Goal: Task Accomplishment & Management: Use online tool/utility

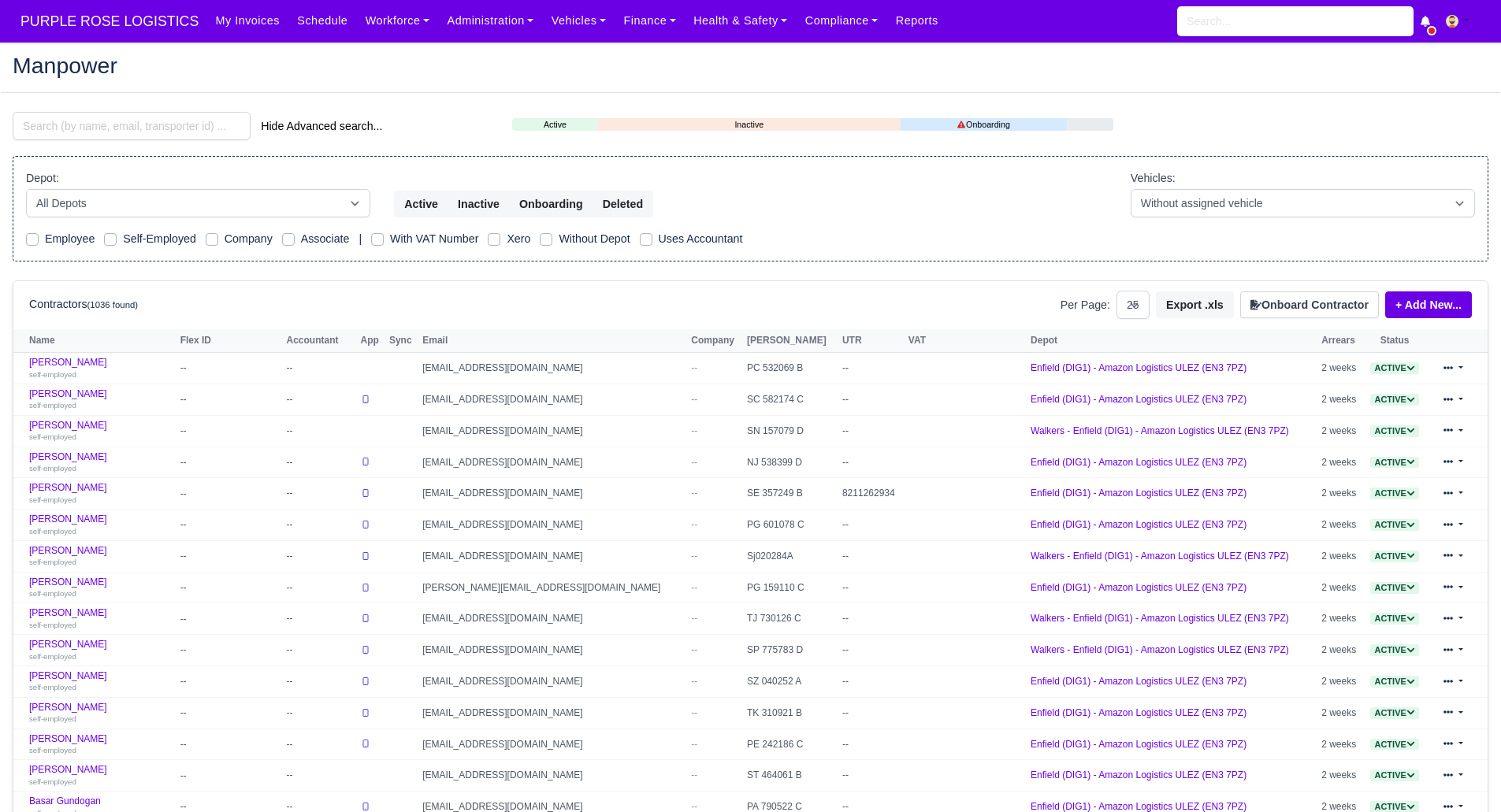
select select "25"
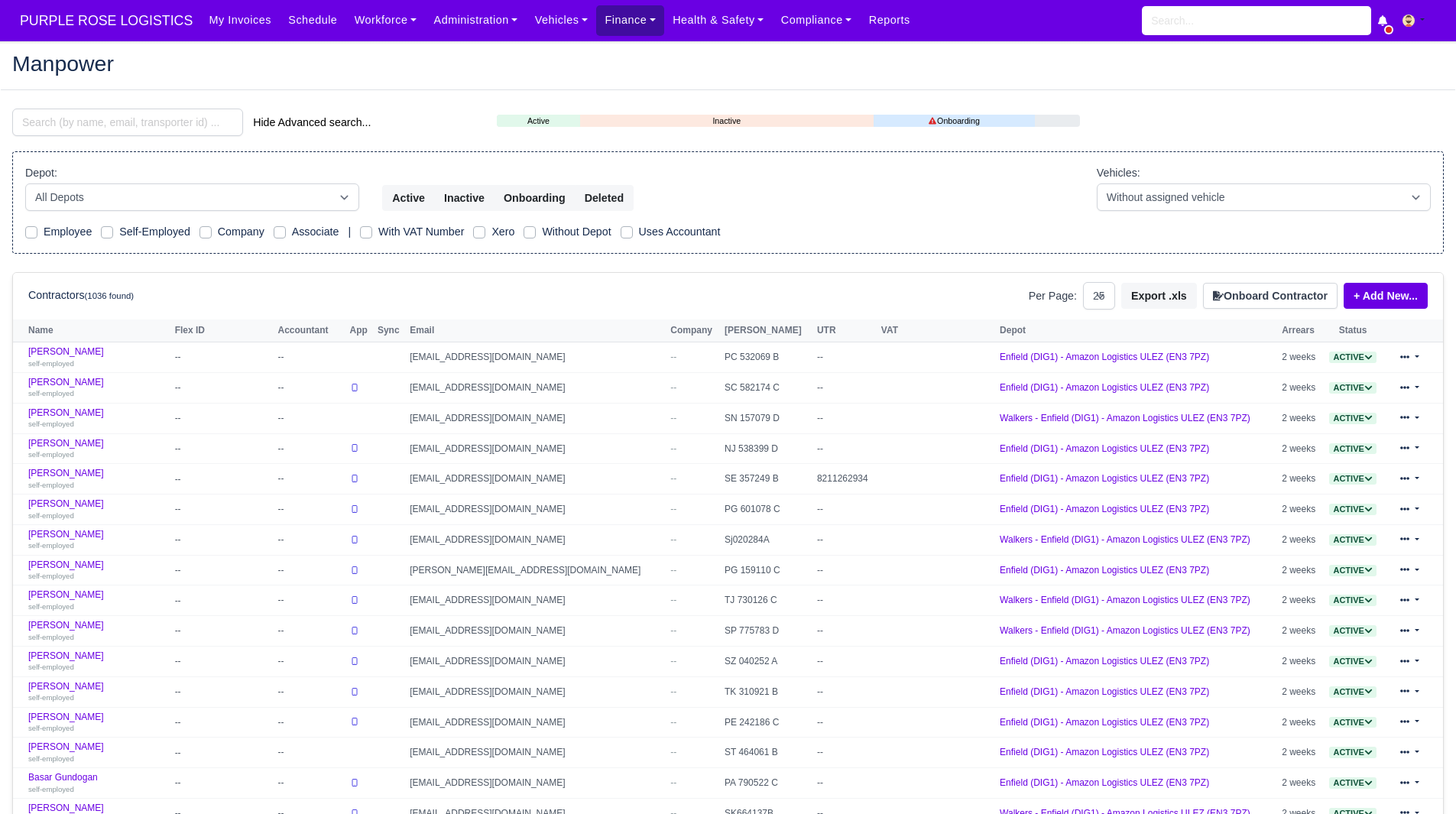
click at [596, 30] on link "Finance" at bounding box center [630, 20] width 68 height 30
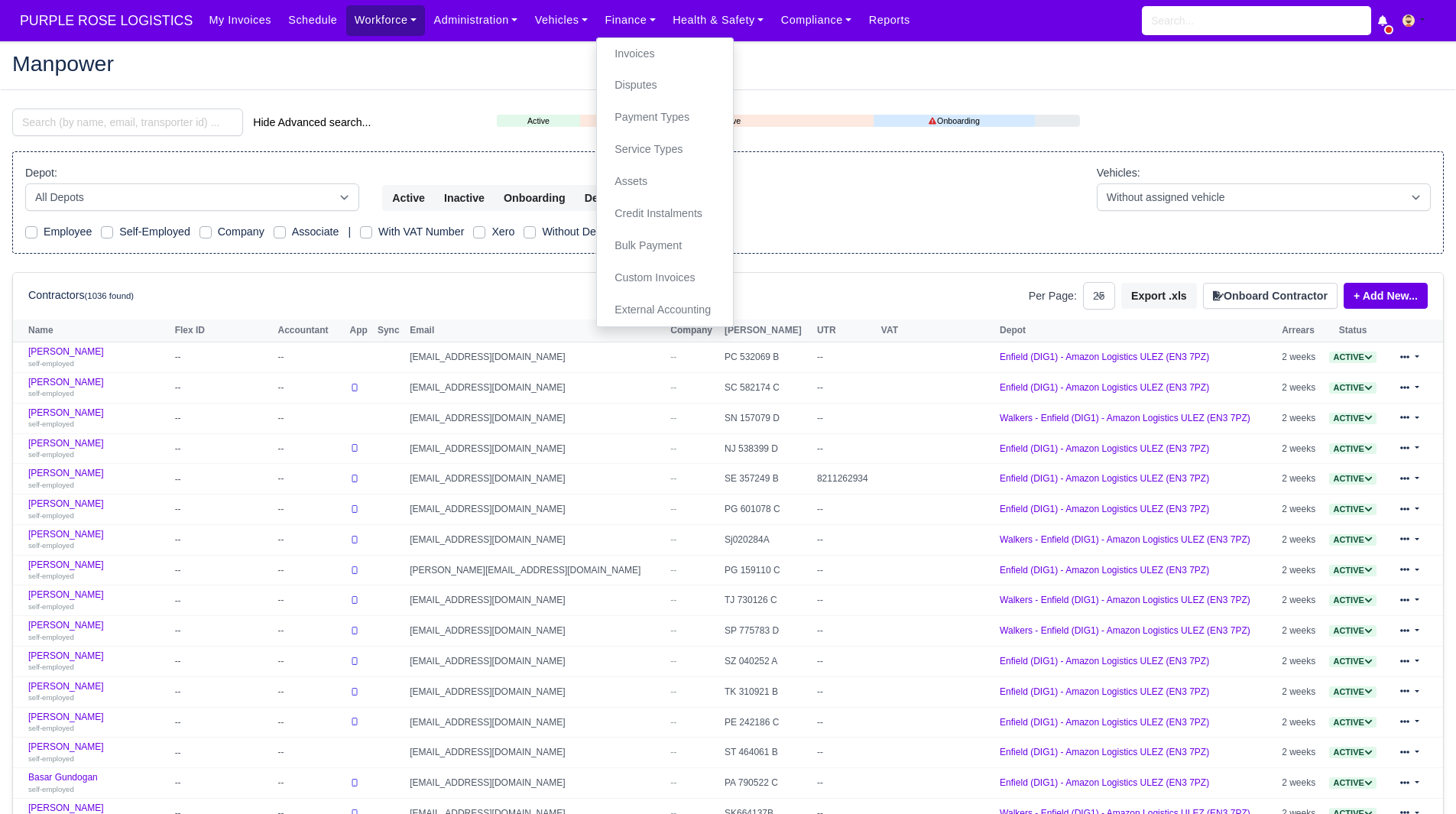
click at [373, 20] on link "Workforce" at bounding box center [385, 20] width 79 height 30
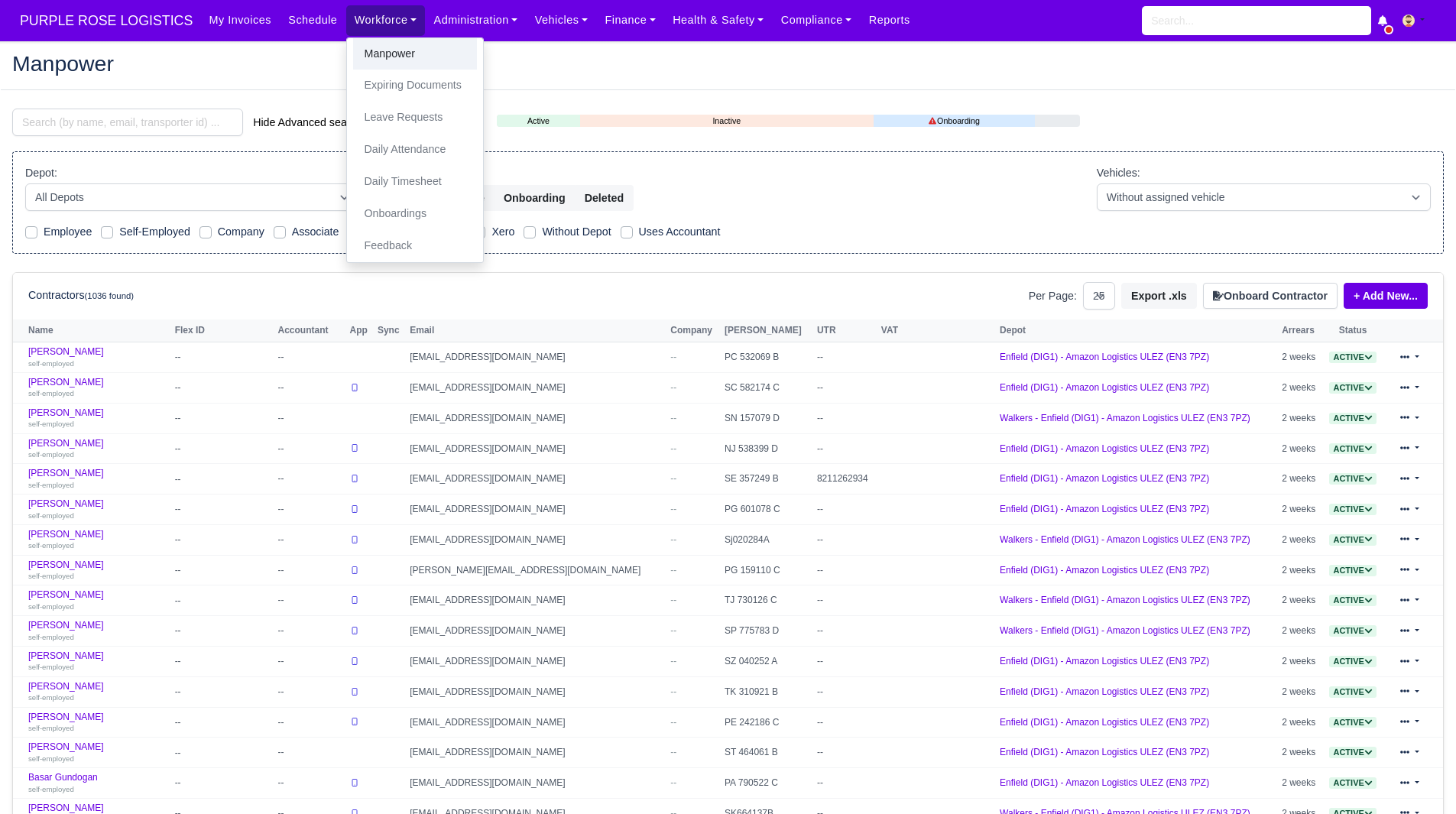
click at [392, 50] on link "Manpower" at bounding box center [414, 54] width 123 height 32
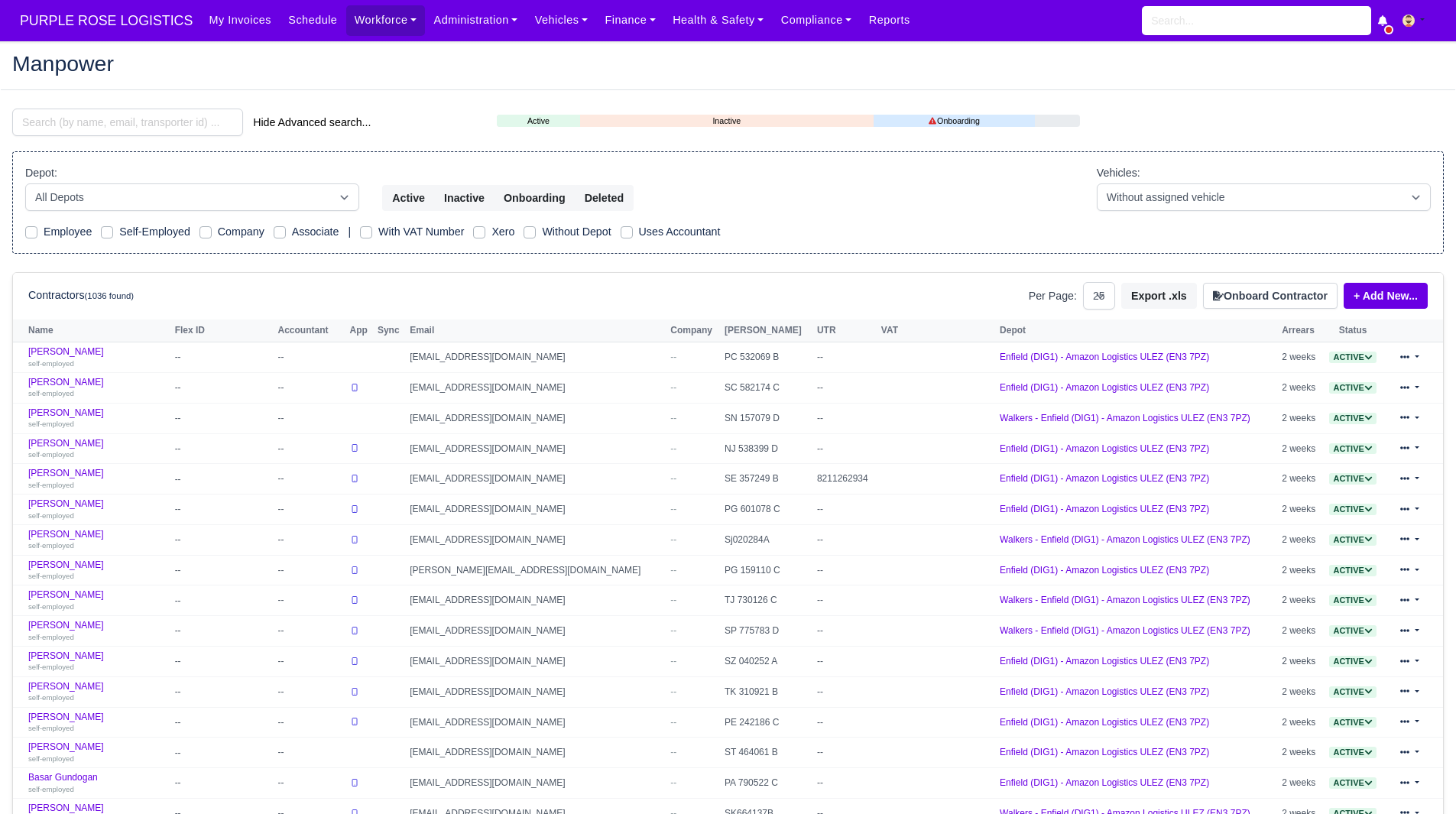
select select "25"
click at [182, 110] on input "search" at bounding box center [128, 122] width 231 height 28
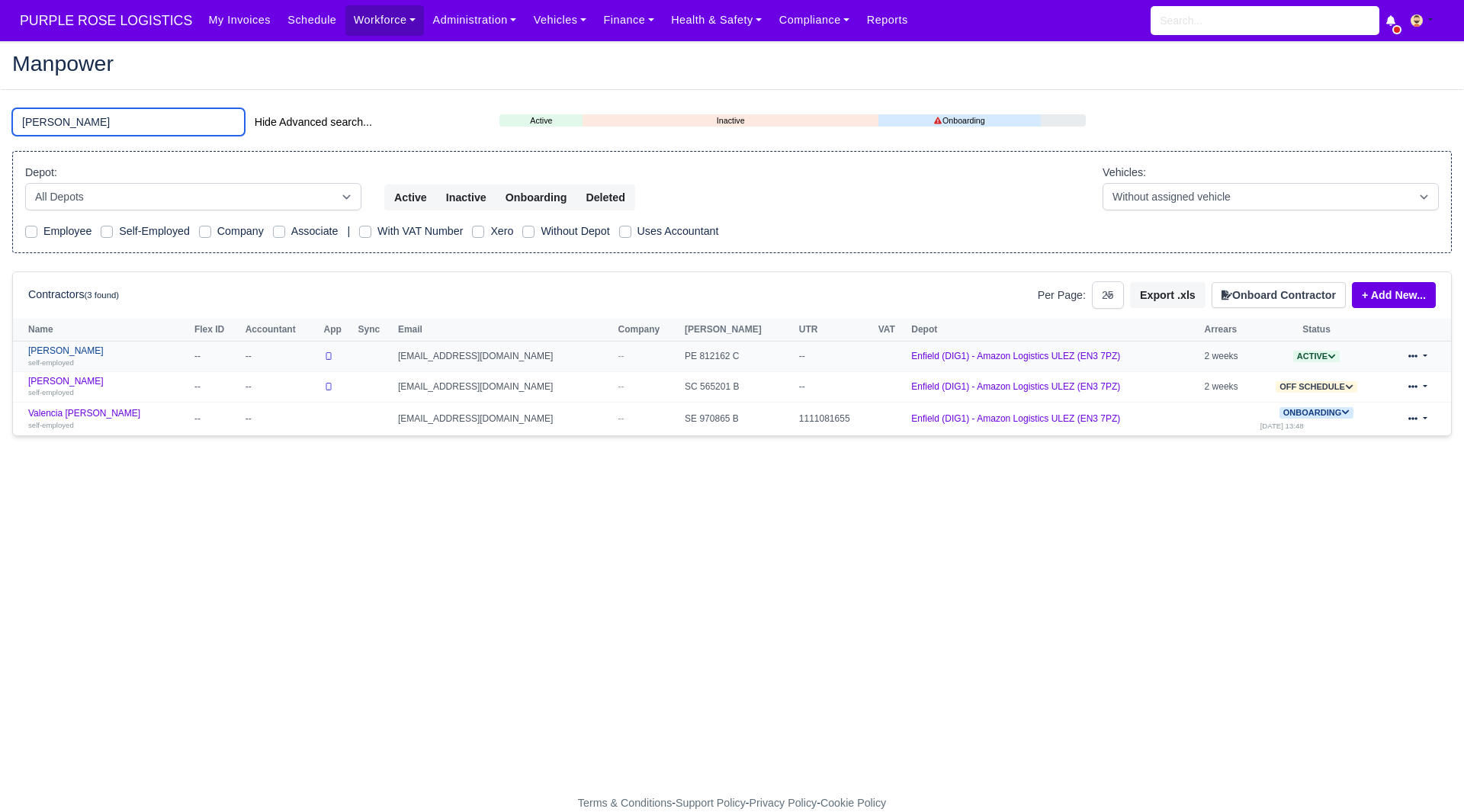
type input "bryan"
click at [67, 352] on link "Bryan Jones self-employed" at bounding box center [107, 356] width 159 height 23
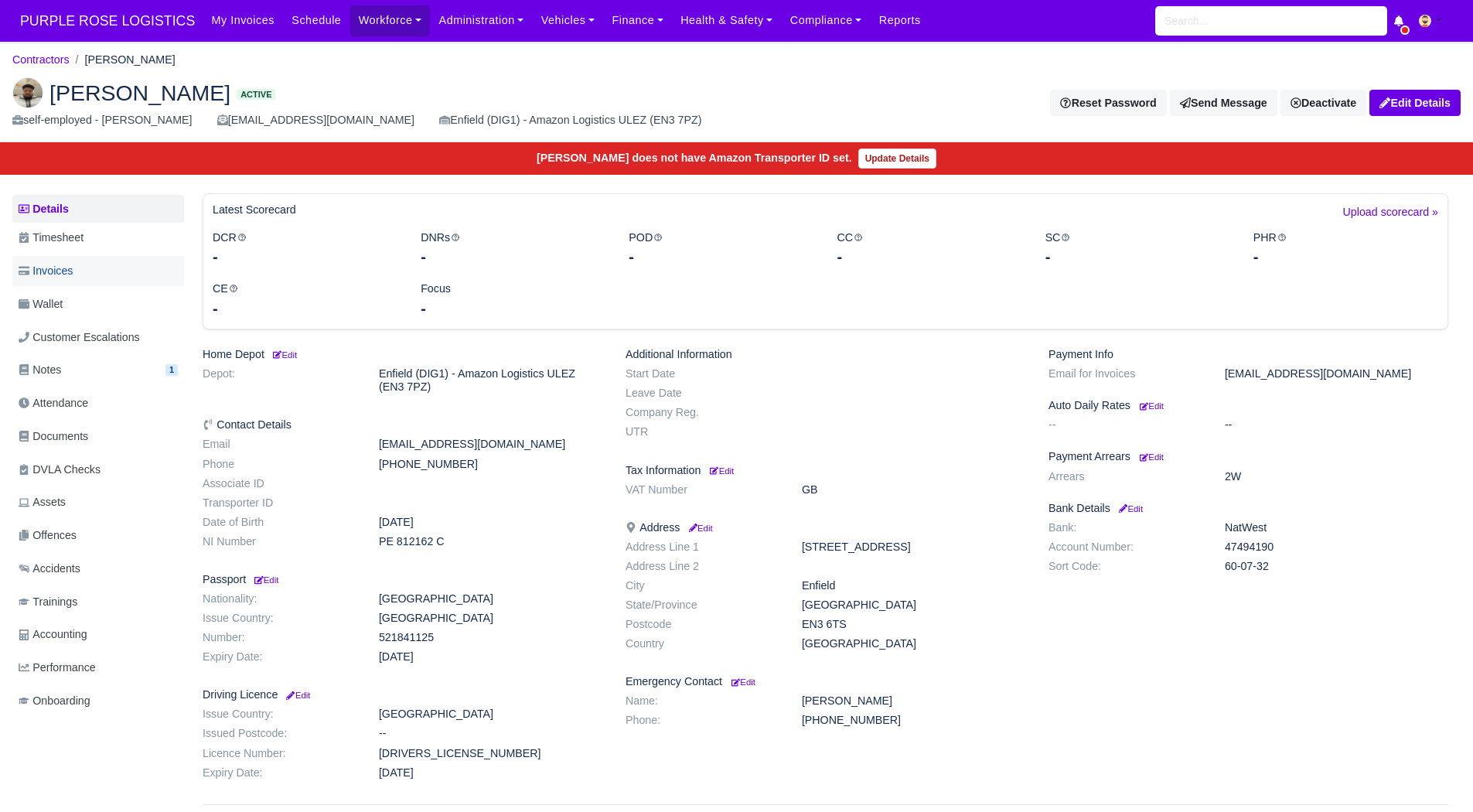
click at [129, 286] on link "Invoices" at bounding box center [98, 271] width 171 height 30
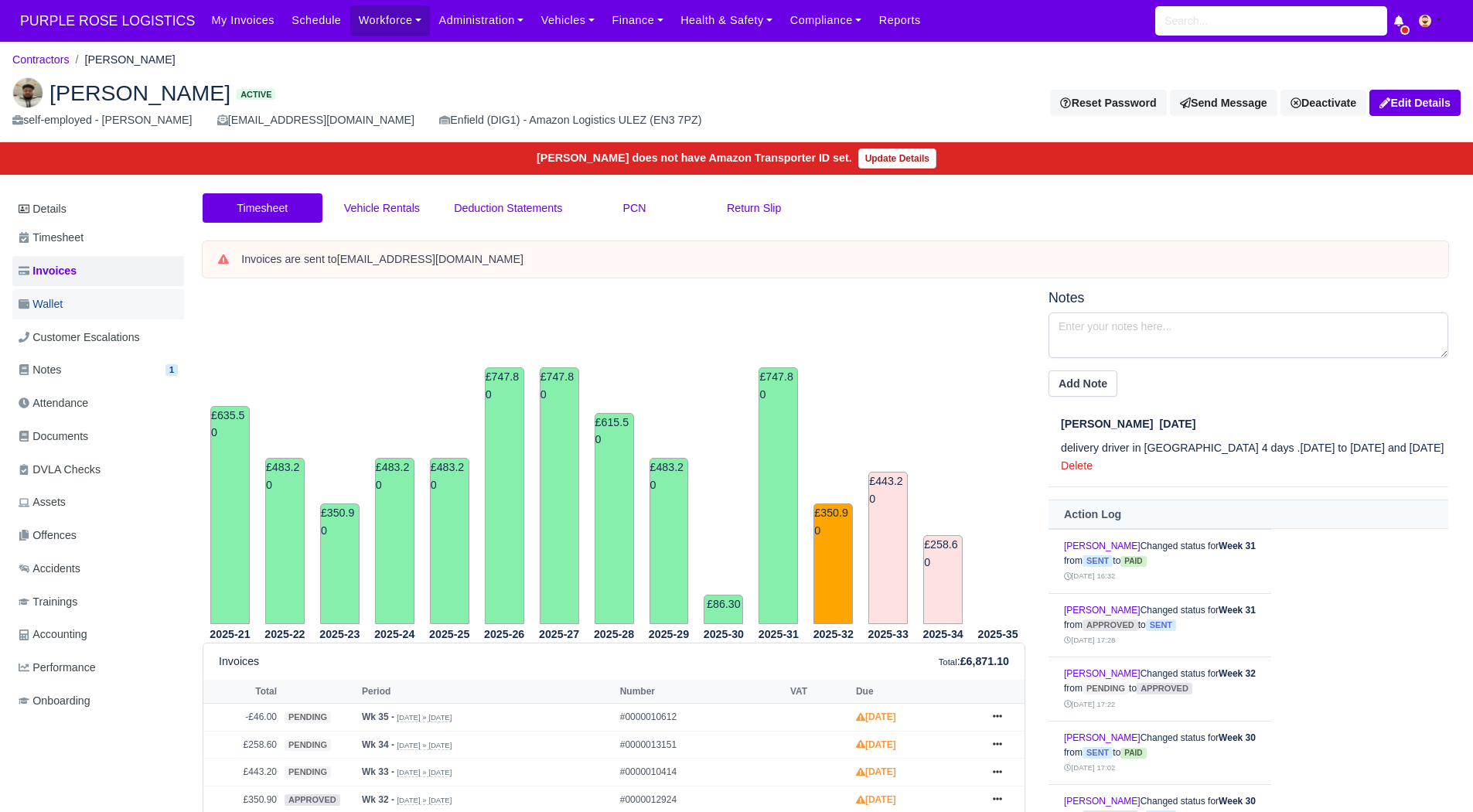
click at [67, 311] on link "Wallet" at bounding box center [98, 304] width 171 height 30
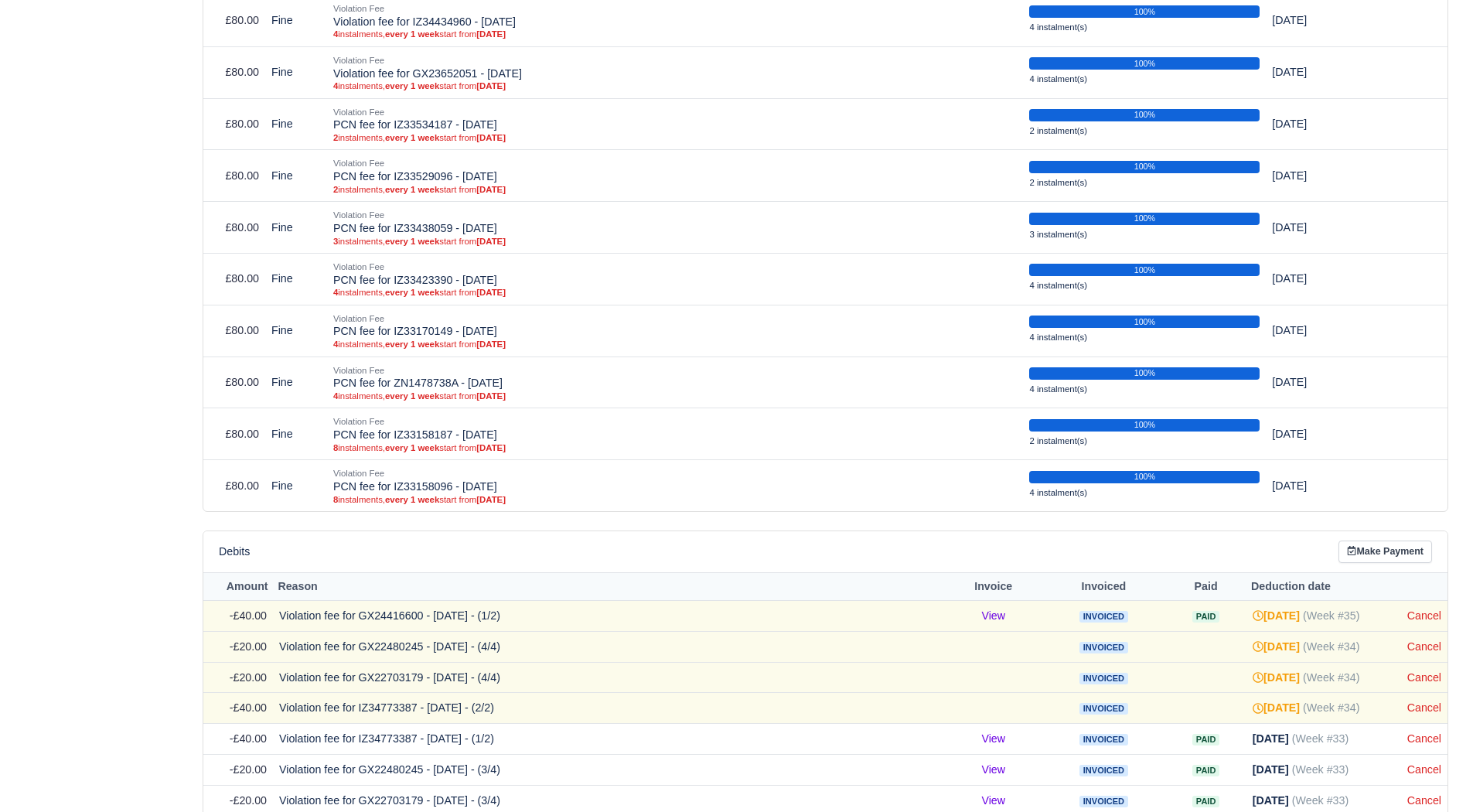
scroll to position [1236, 0]
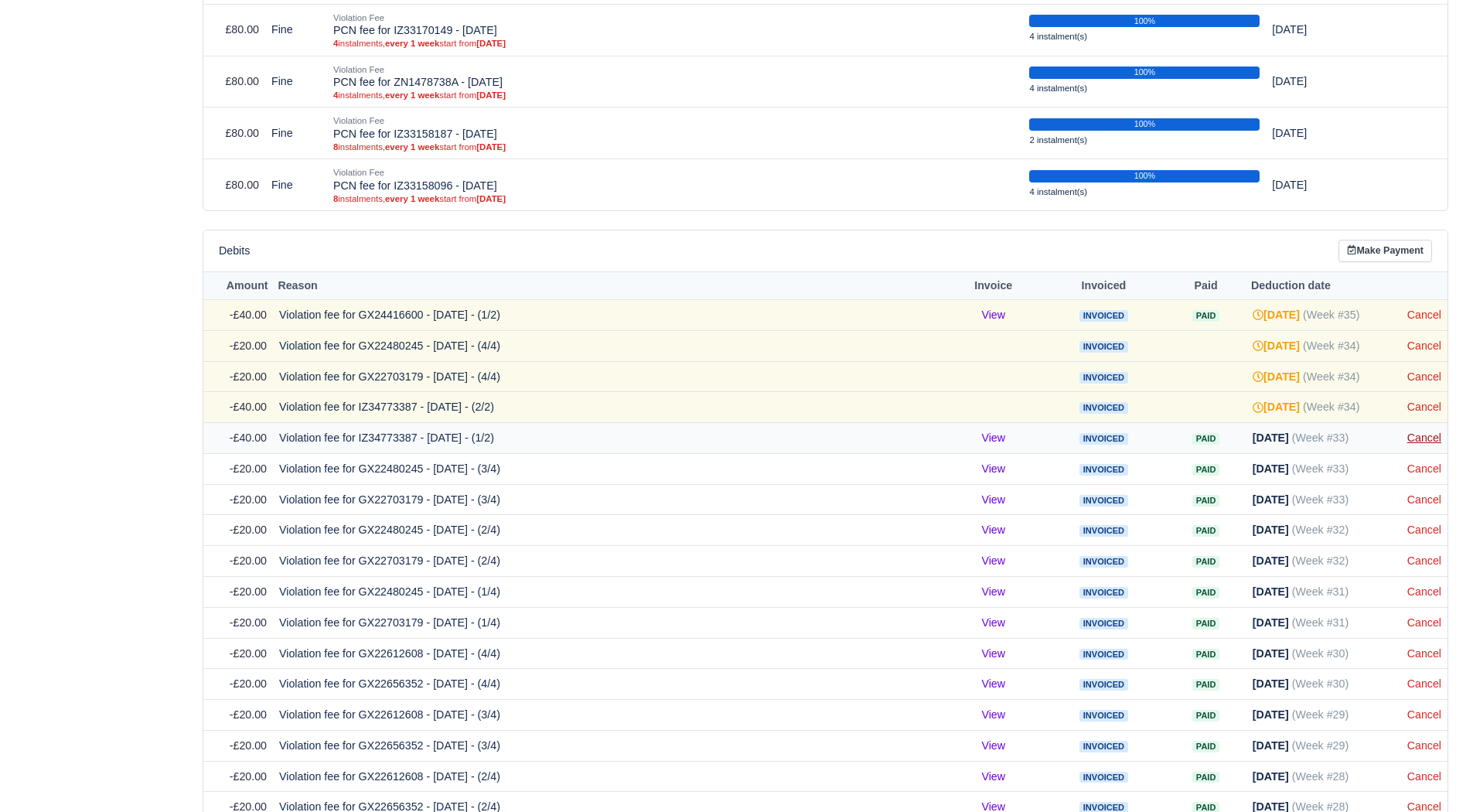
click at [1416, 431] on link "Cancel" at bounding box center [1424, 438] width 34 height 12
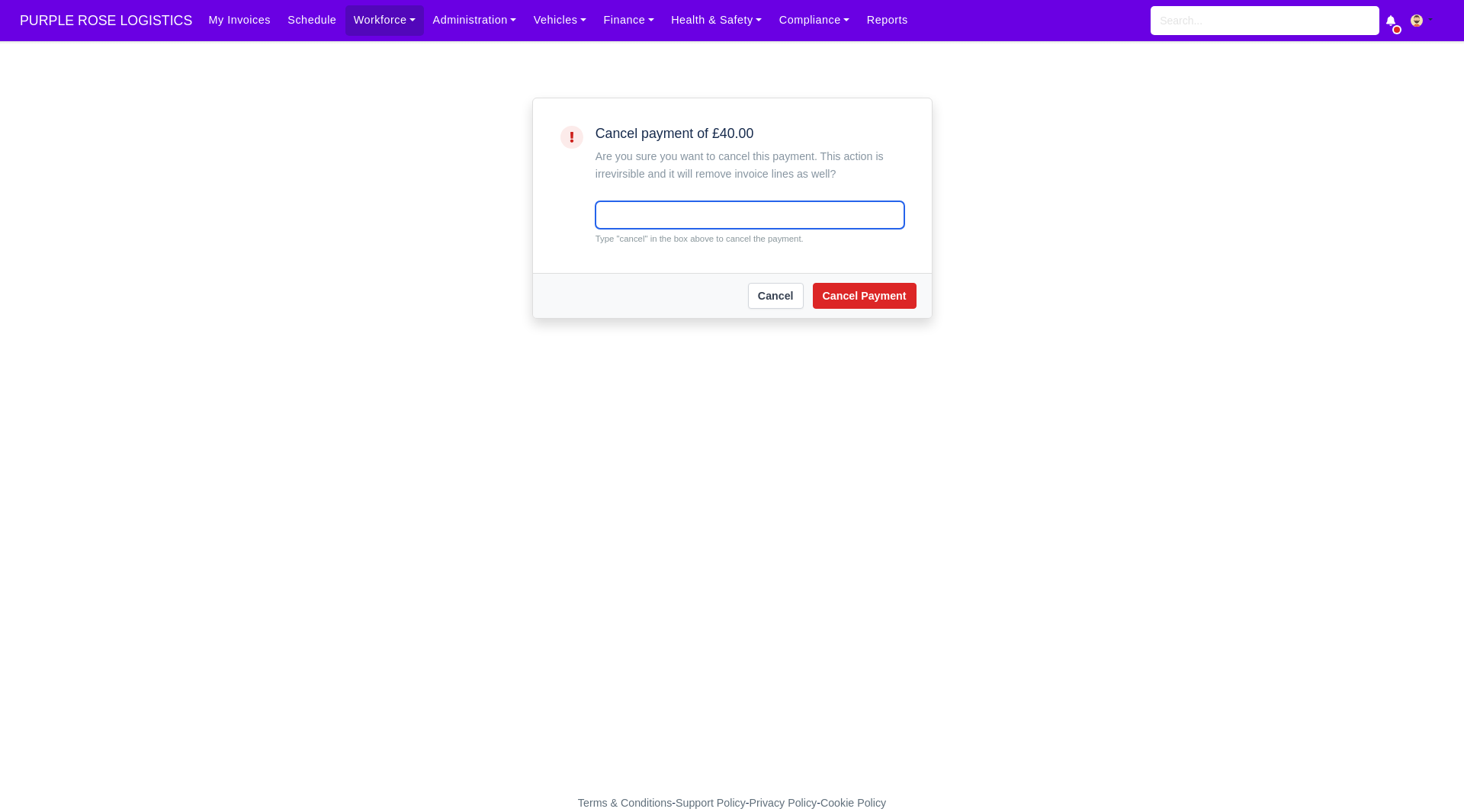
click at [702, 221] on input "text" at bounding box center [750, 215] width 309 height 28
type input "cancel"
click at [853, 297] on button "Cancel Payment" at bounding box center [865, 296] width 104 height 26
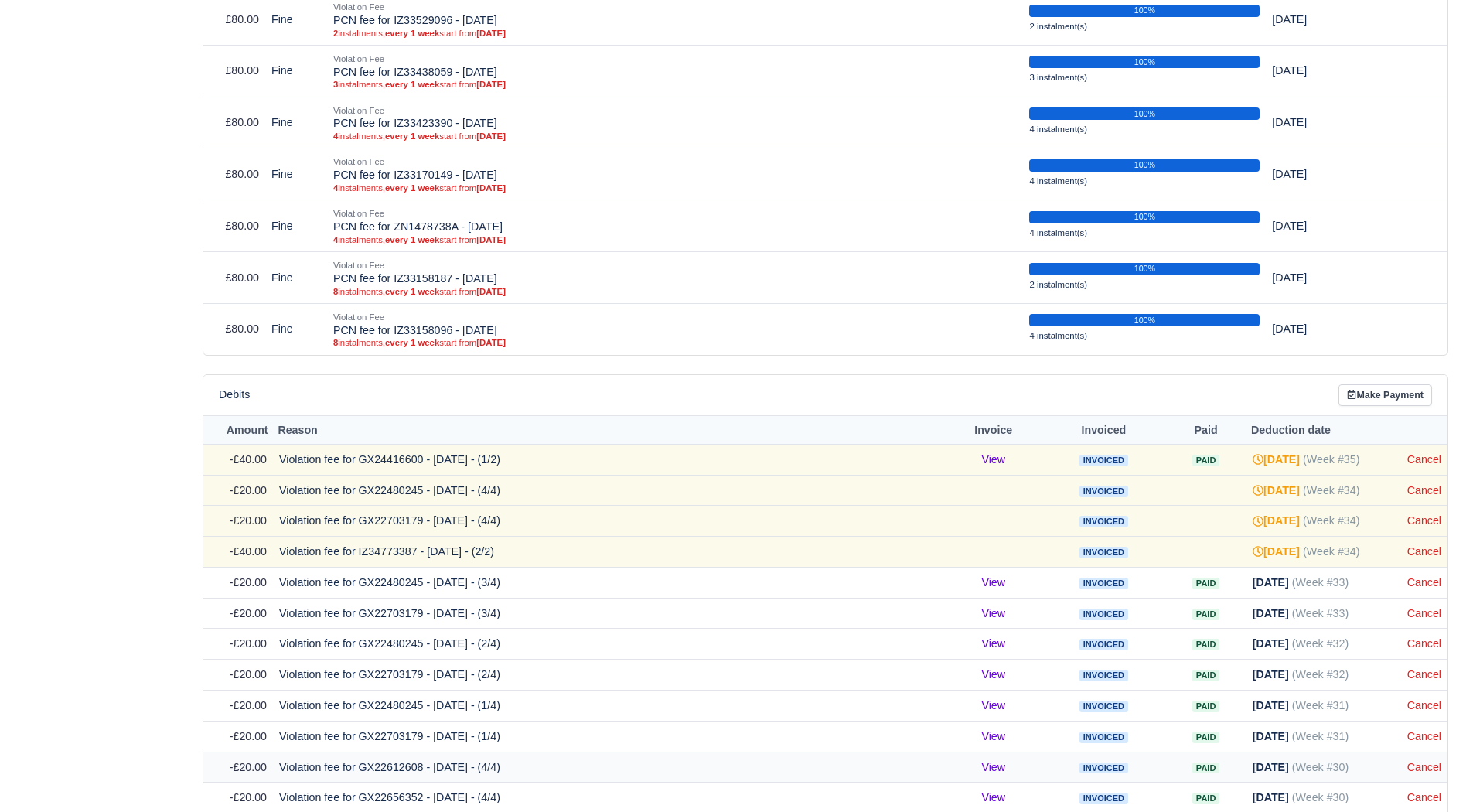
scroll to position [1314, 0]
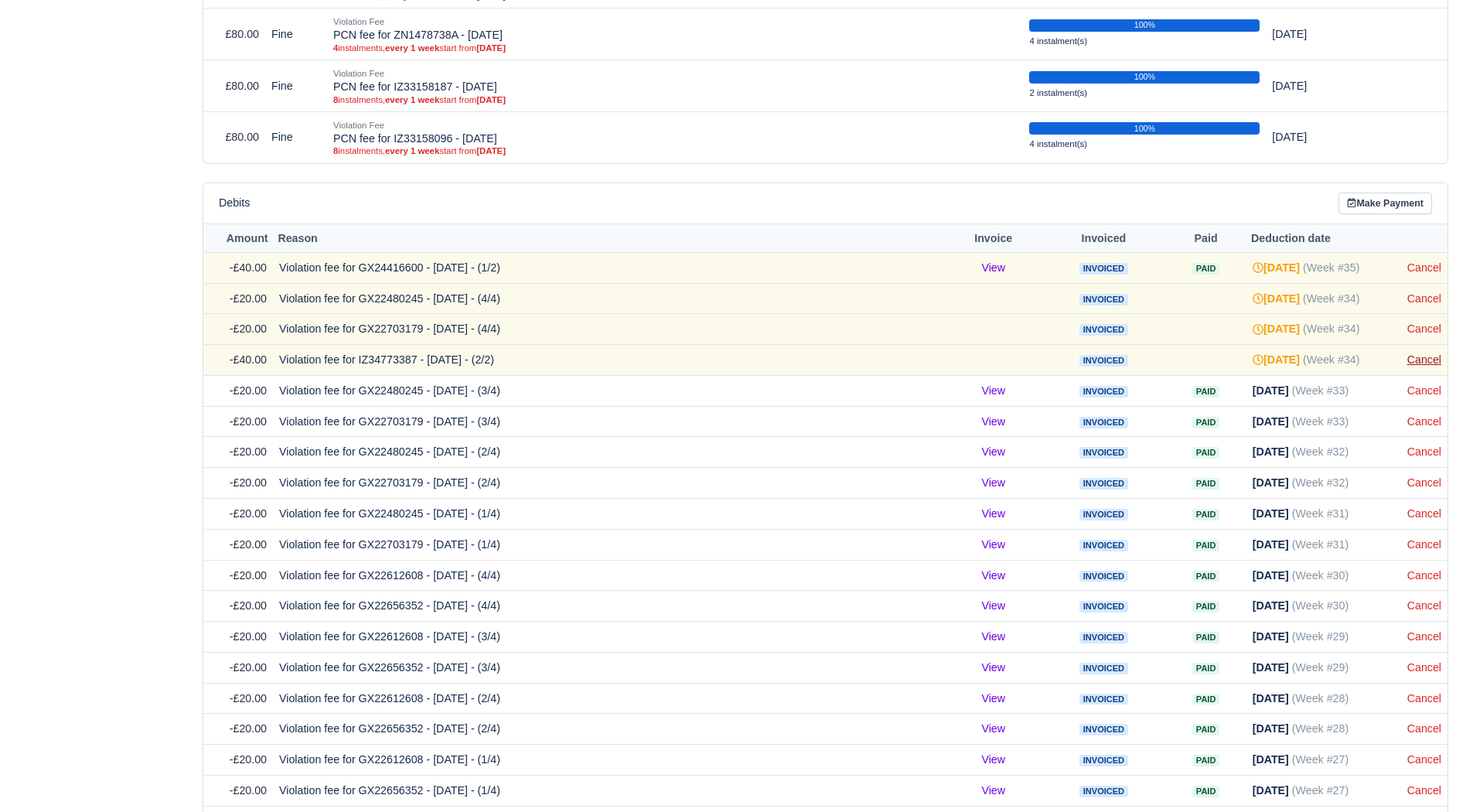
click at [1414, 354] on link "Cancel" at bounding box center [1424, 359] width 34 height 12
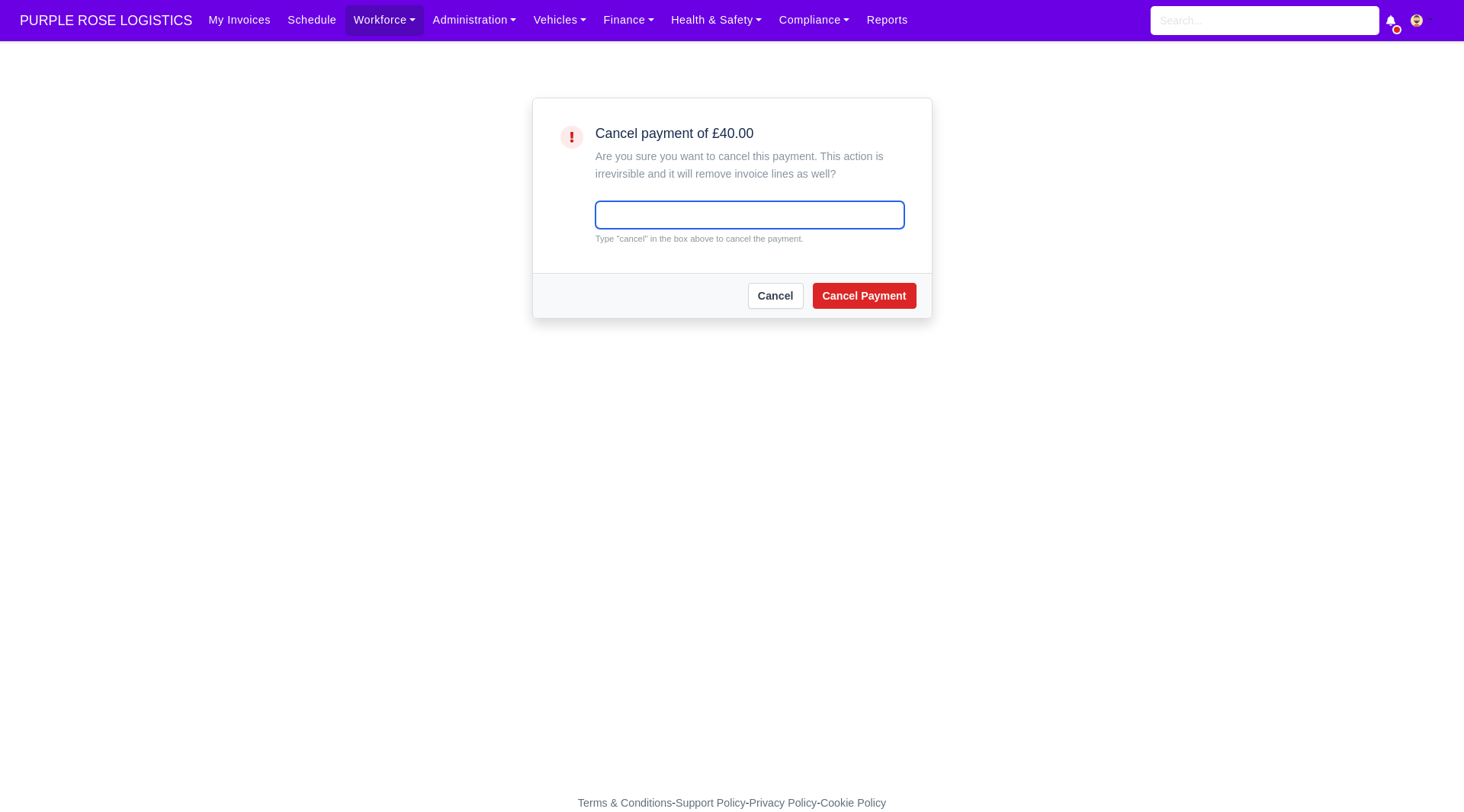
click at [663, 205] on input "text" at bounding box center [750, 215] width 309 height 28
type input "cancel"
click at [876, 290] on button "Cancel Payment" at bounding box center [865, 296] width 104 height 26
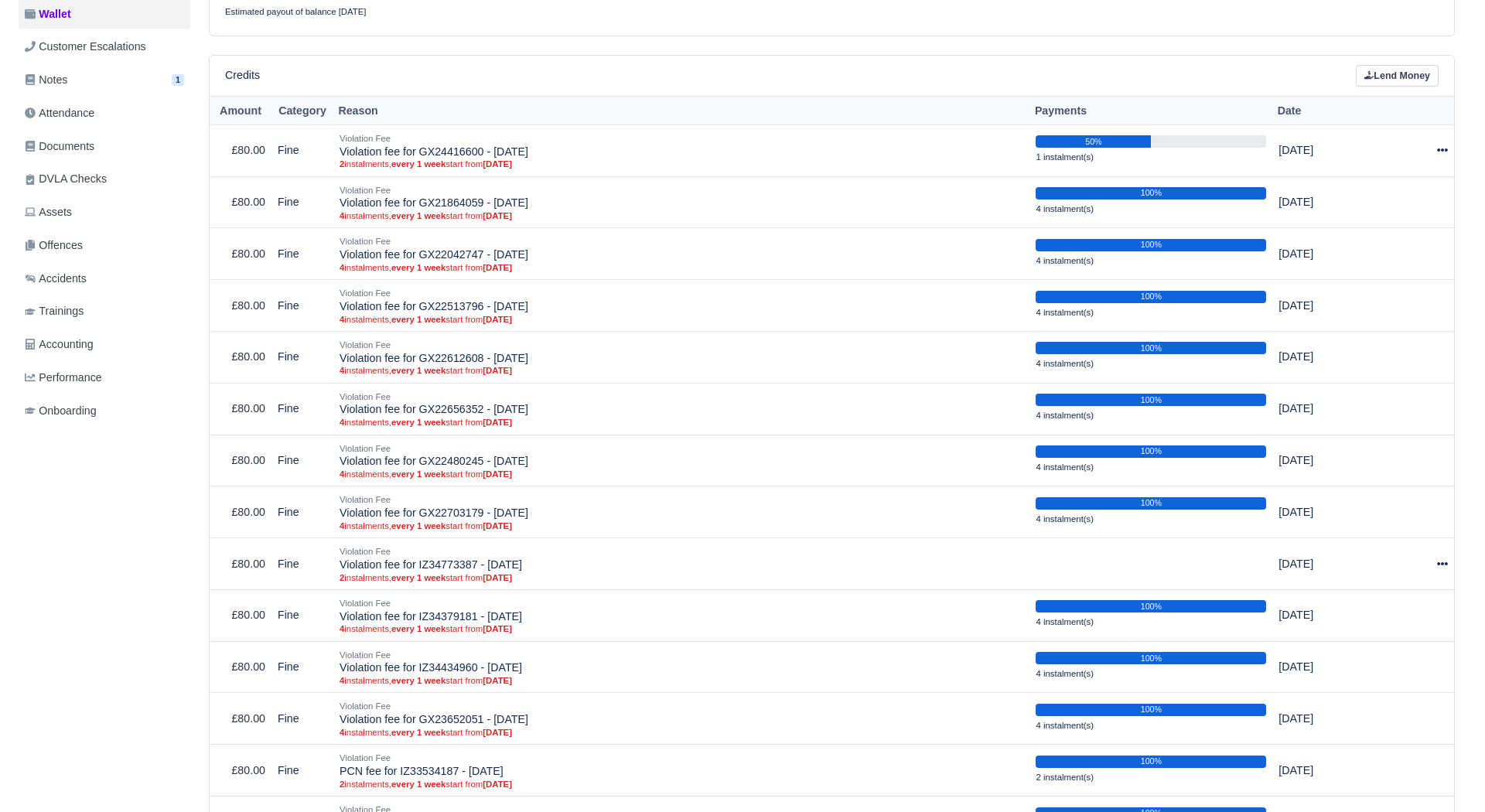
scroll to position [541, 0]
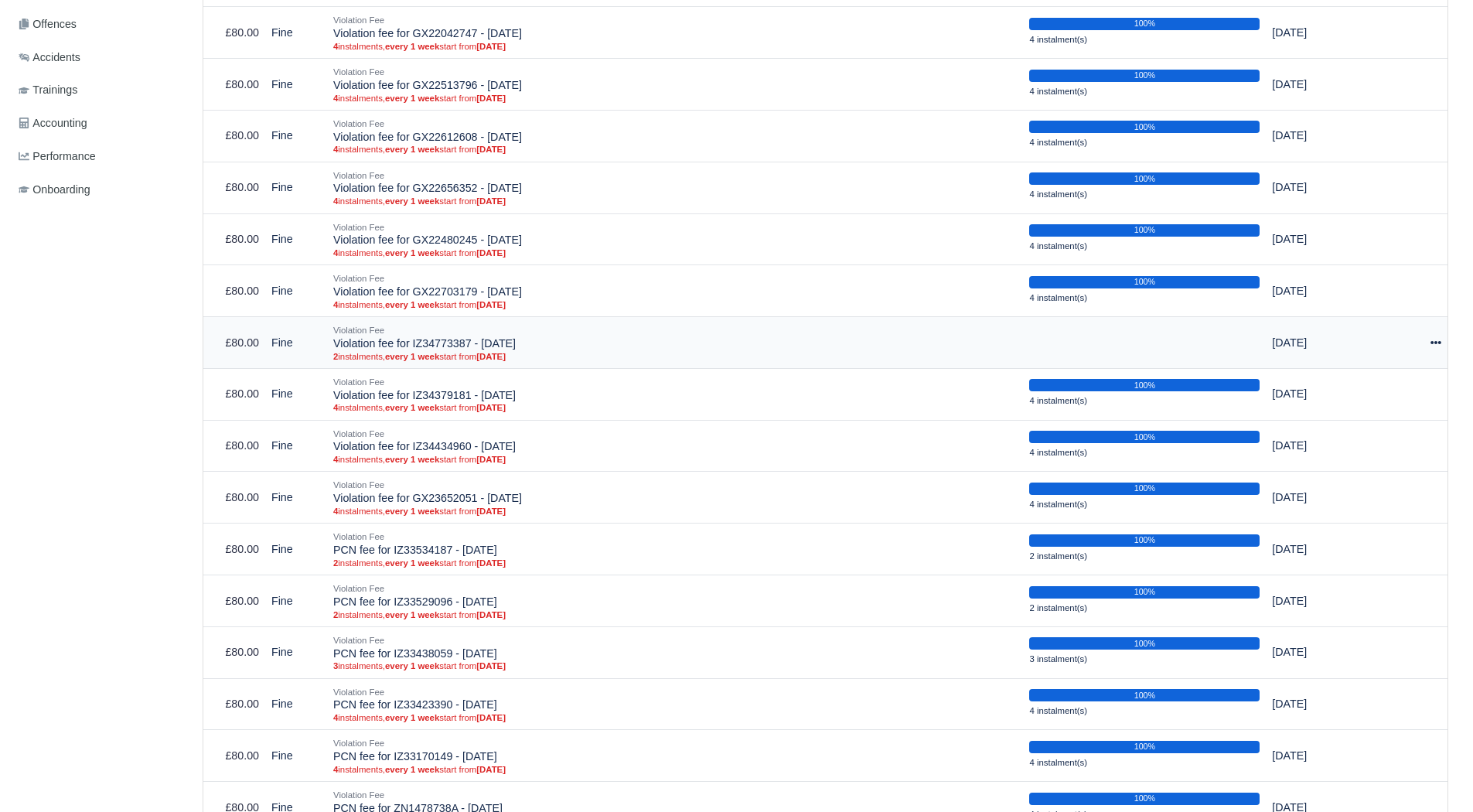
click at [1433, 346] on icon at bounding box center [1435, 342] width 11 height 11
click at [1387, 392] on button "Make Payment" at bounding box center [1366, 389] width 138 height 24
select select "4020"
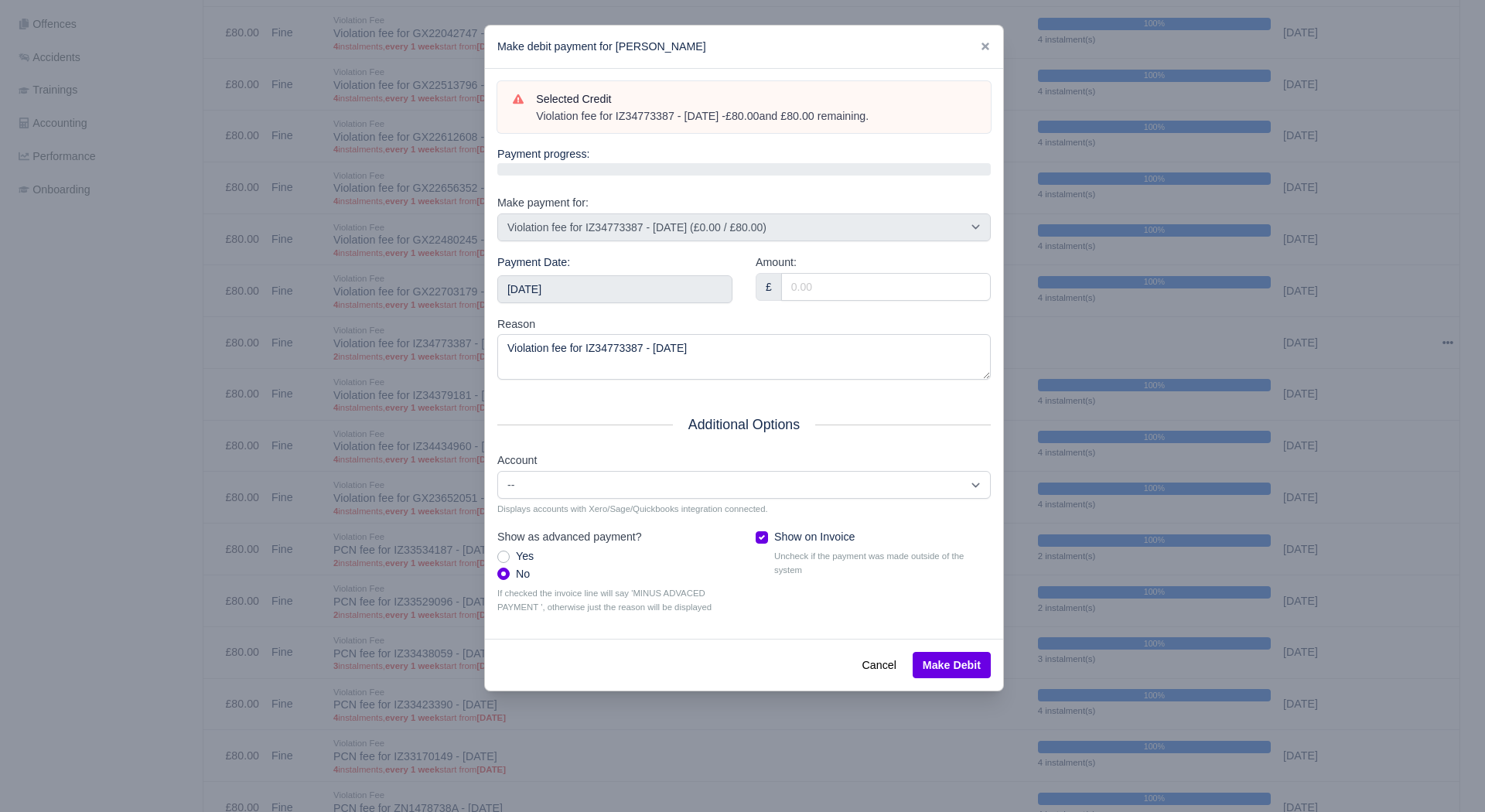
drag, startPoint x: 892, startPoint y: 118, endPoint x: 525, endPoint y: 126, distance: 367.1
click at [525, 126] on div "Selected Credit Violation fee for IZ34773387 - 22/03/2025 - £80.00 and £80.00 r…" at bounding box center [744, 107] width 493 height 53
copy div "Violation fee for IZ34773387 - 22/03/2025 - £80.00 and £80.00 remaining."
click at [644, 293] on input "2025-08-23" at bounding box center [615, 289] width 235 height 28
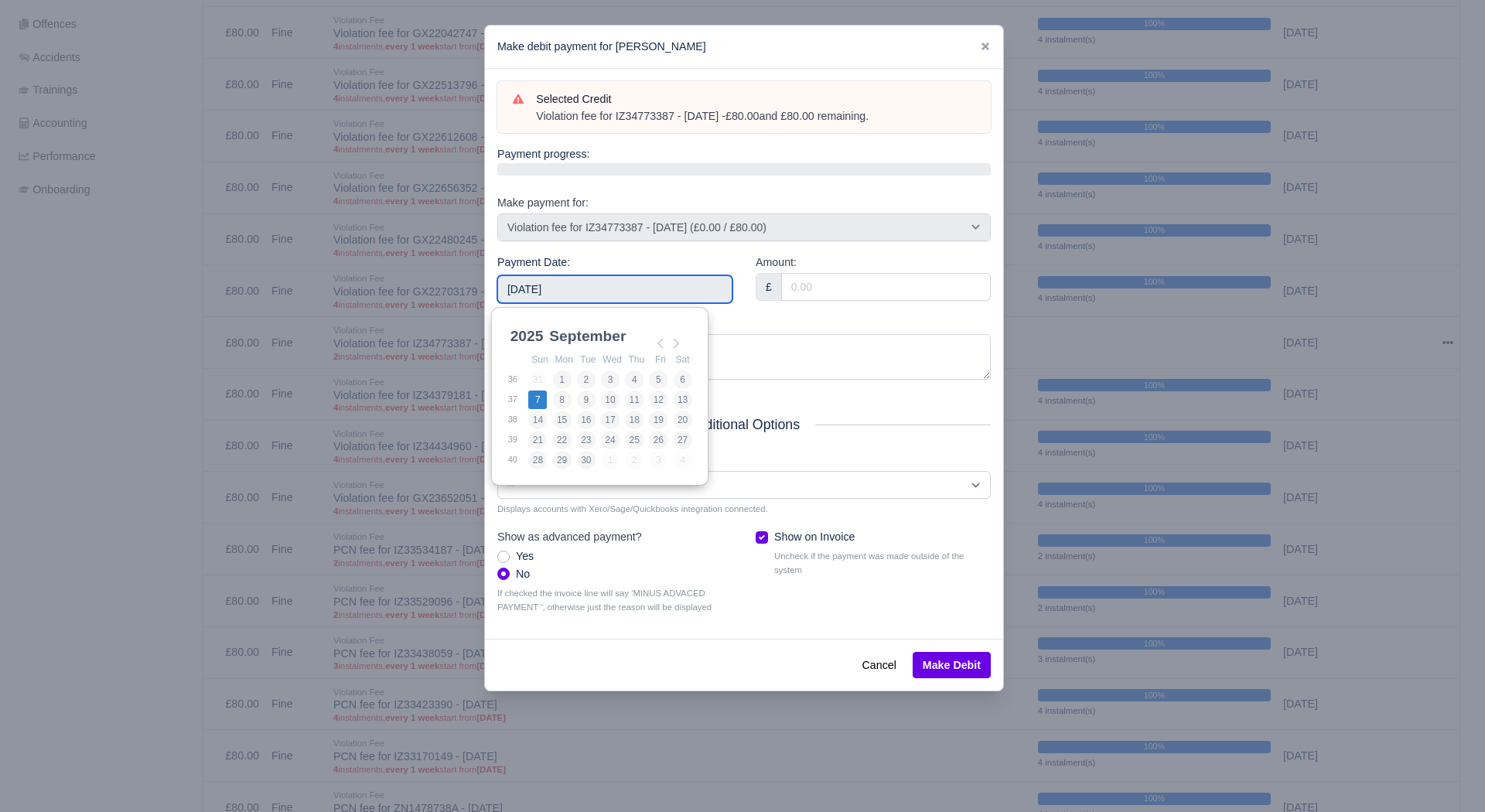
type input "2025-09-07"
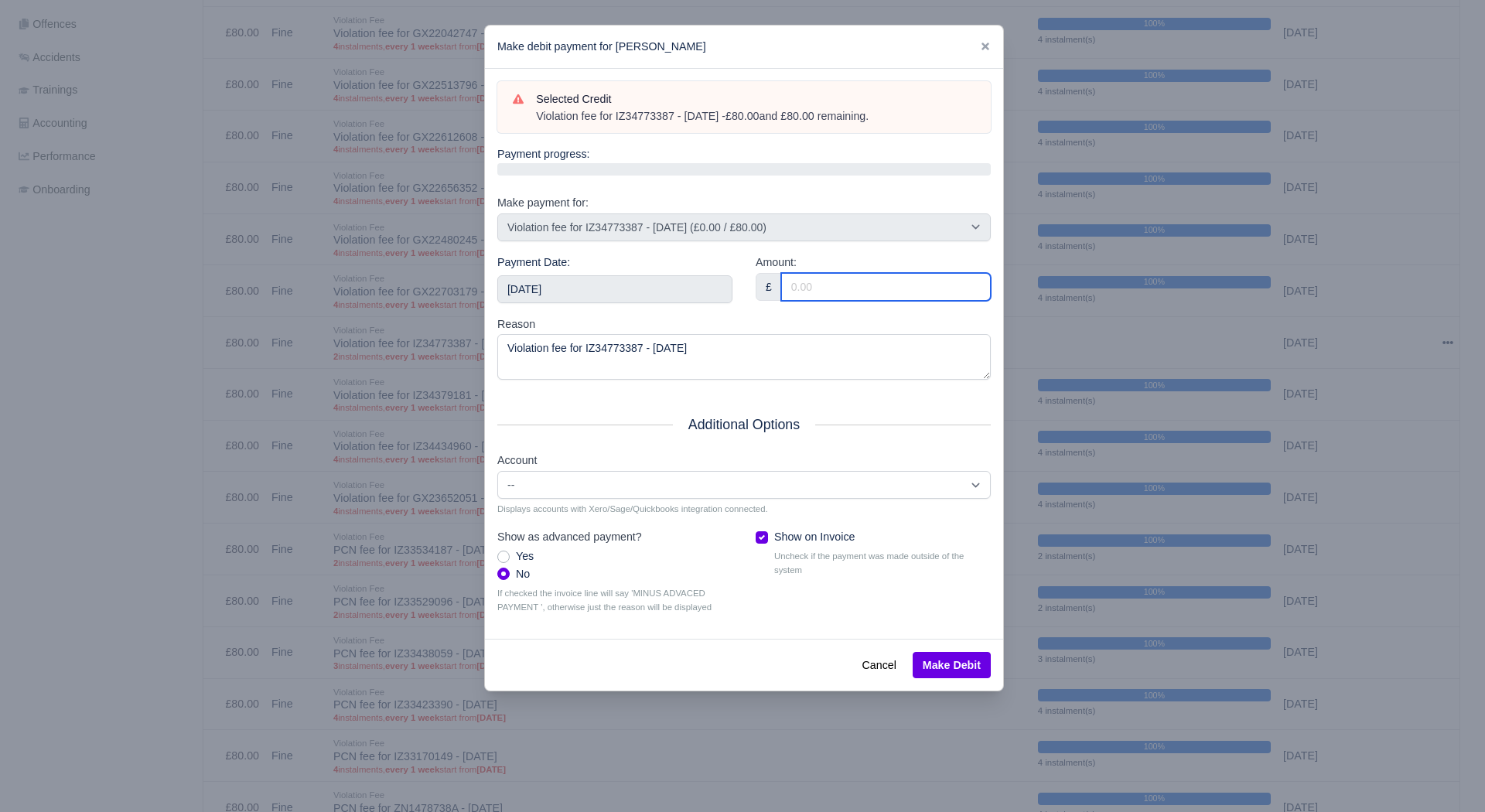
drag, startPoint x: 832, startPoint y: 294, endPoint x: 821, endPoint y: 279, distance: 18.6
click at [832, 294] on input "Amount:" at bounding box center [885, 286] width 209 height 28
type input "40.00"
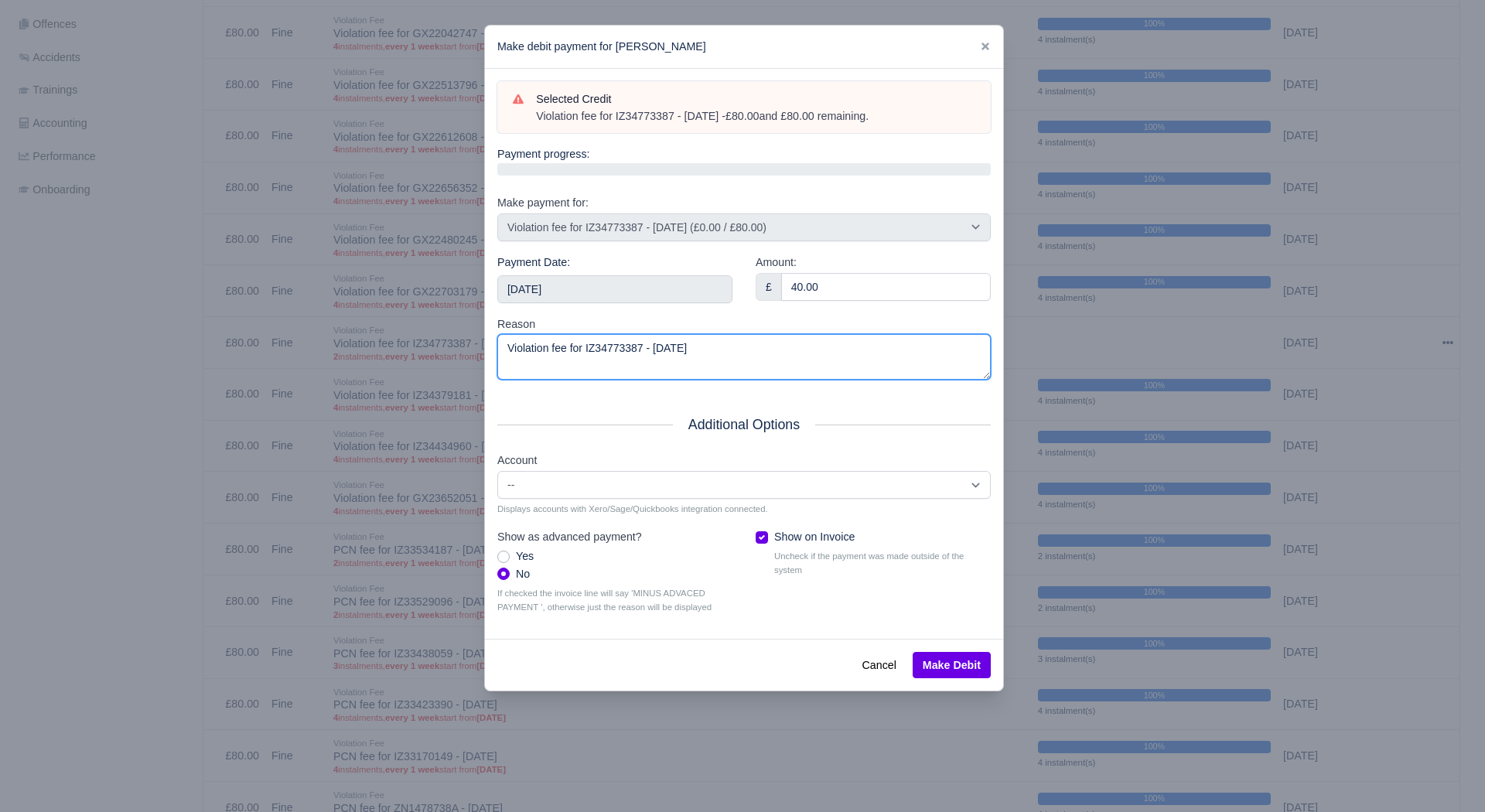
drag, startPoint x: 720, startPoint y: 357, endPoint x: 171, endPoint y: 323, distance: 550.1
click at [171, 324] on div "​ Make debit payment for Bryan Jones Selected Credit Violation fee for IZ347733…" at bounding box center [742, 406] width 1485 height 812
paste textarea "- £80.00 and £80.00 remaining."
type textarea "Violation fee for IZ34773387 - 22/03/2025 - £80.00 and £80.00 remaining."
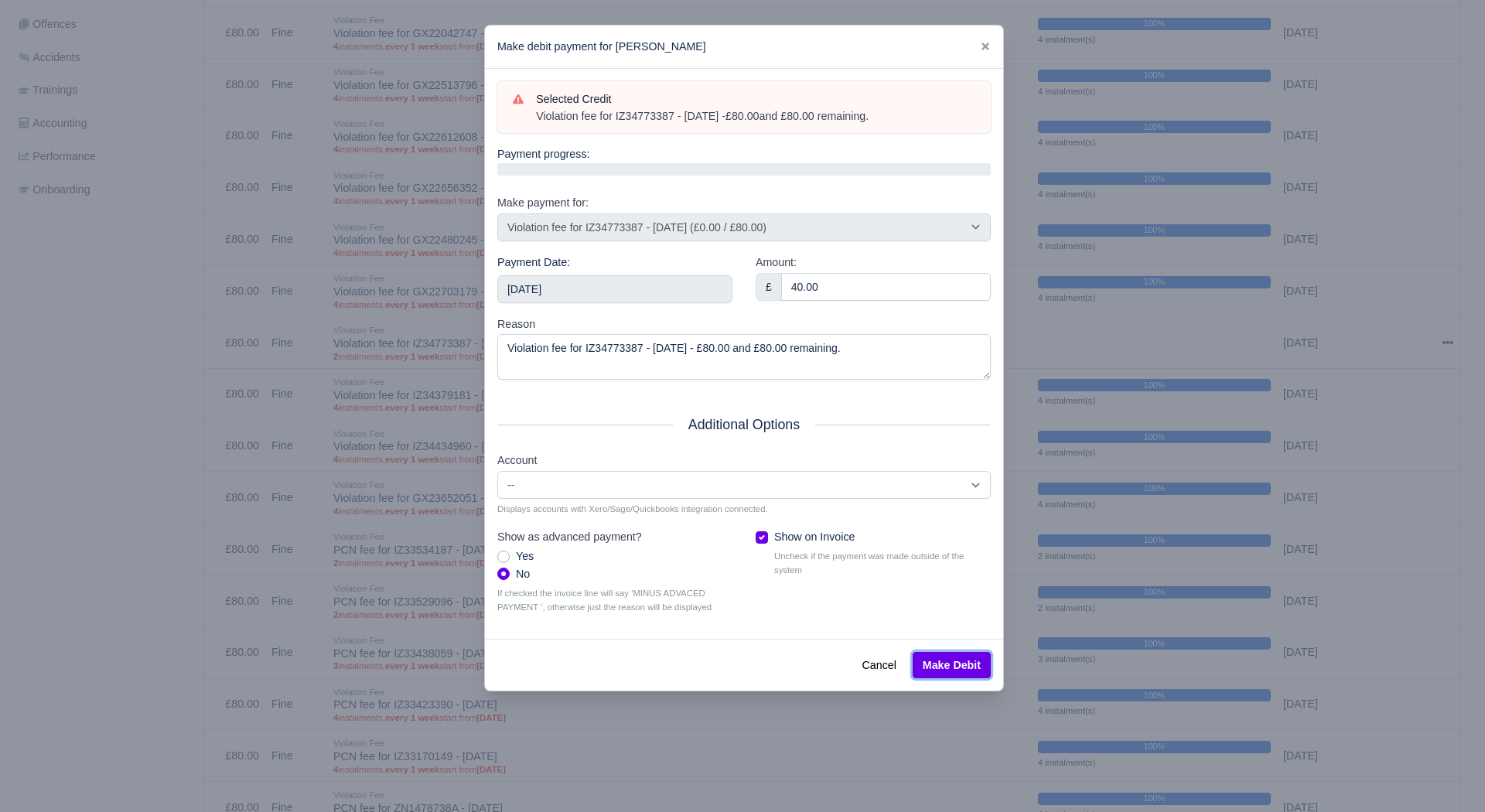
click at [941, 653] on button "Make Debit" at bounding box center [951, 664] width 78 height 26
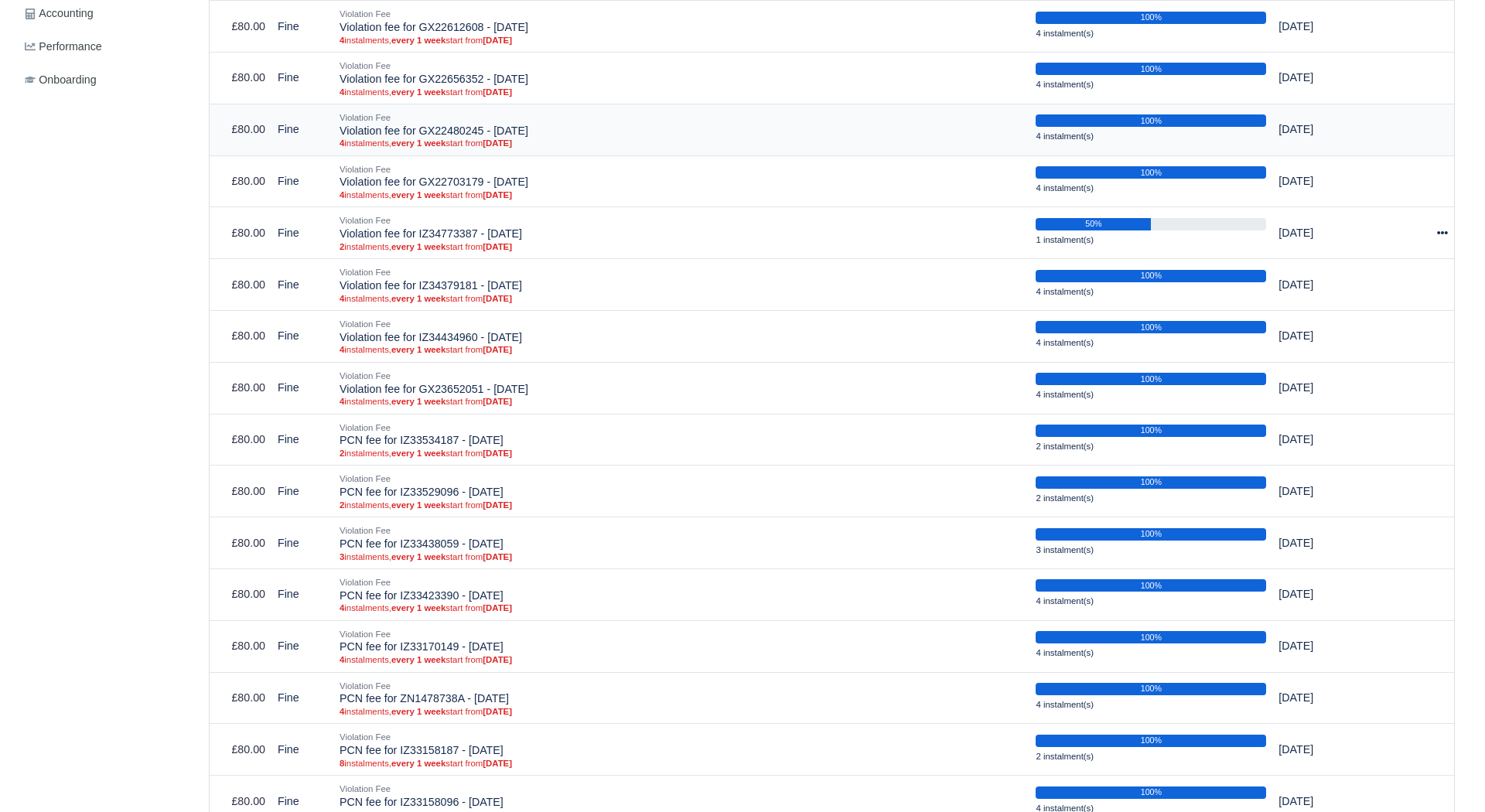
scroll to position [387, 0]
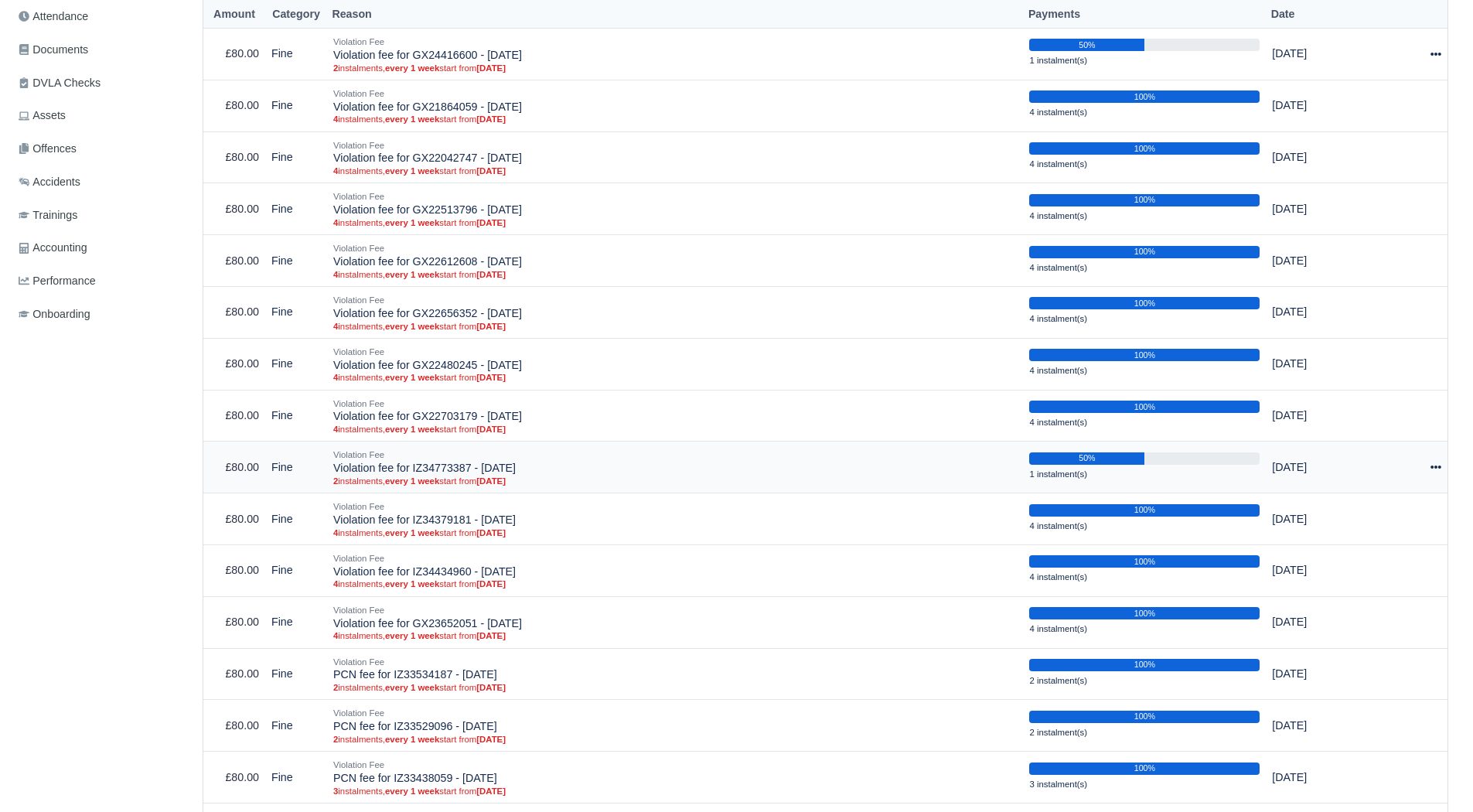
click at [1434, 472] on icon at bounding box center [1435, 467] width 11 height 11
click at [1375, 517] on button "Make Payment" at bounding box center [1366, 514] width 138 height 24
select select "4020"
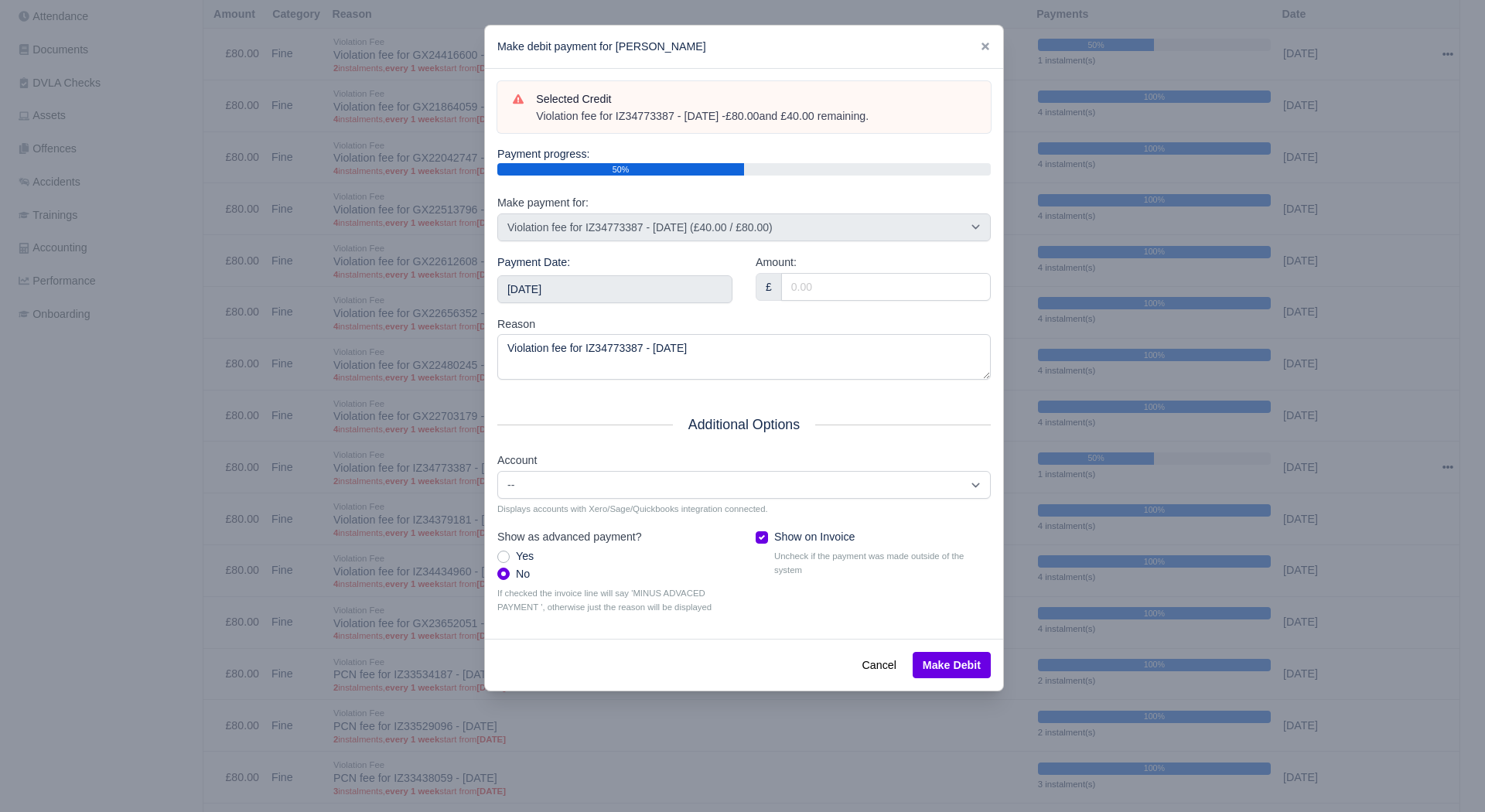
drag, startPoint x: 893, startPoint y: 121, endPoint x: 533, endPoint y: 127, distance: 360.0
click at [533, 127] on div "Selected Credit Violation fee for IZ34773387 - [DATE] - £80.00 and £40.00 remai…" at bounding box center [744, 107] width 493 height 53
copy div "Violation fee for IZ34773387 - [DATE] - £80.00 and £40.00 remaining."
click at [593, 306] on div "Payment Date: [DATE]" at bounding box center [615, 284] width 258 height 62
click at [598, 292] on input "2025-08-23" at bounding box center [615, 289] width 235 height 28
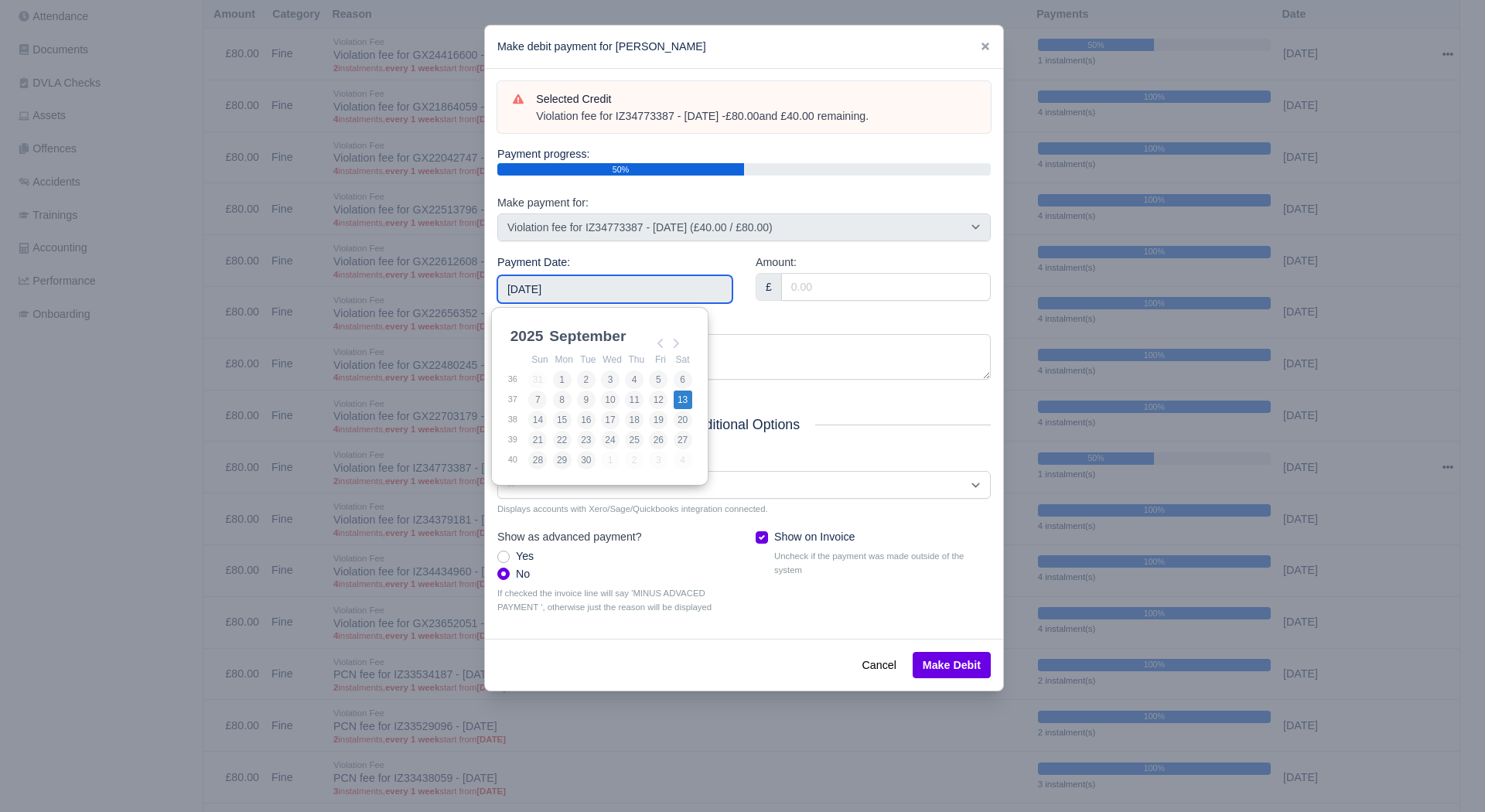
type input "2025-09-13"
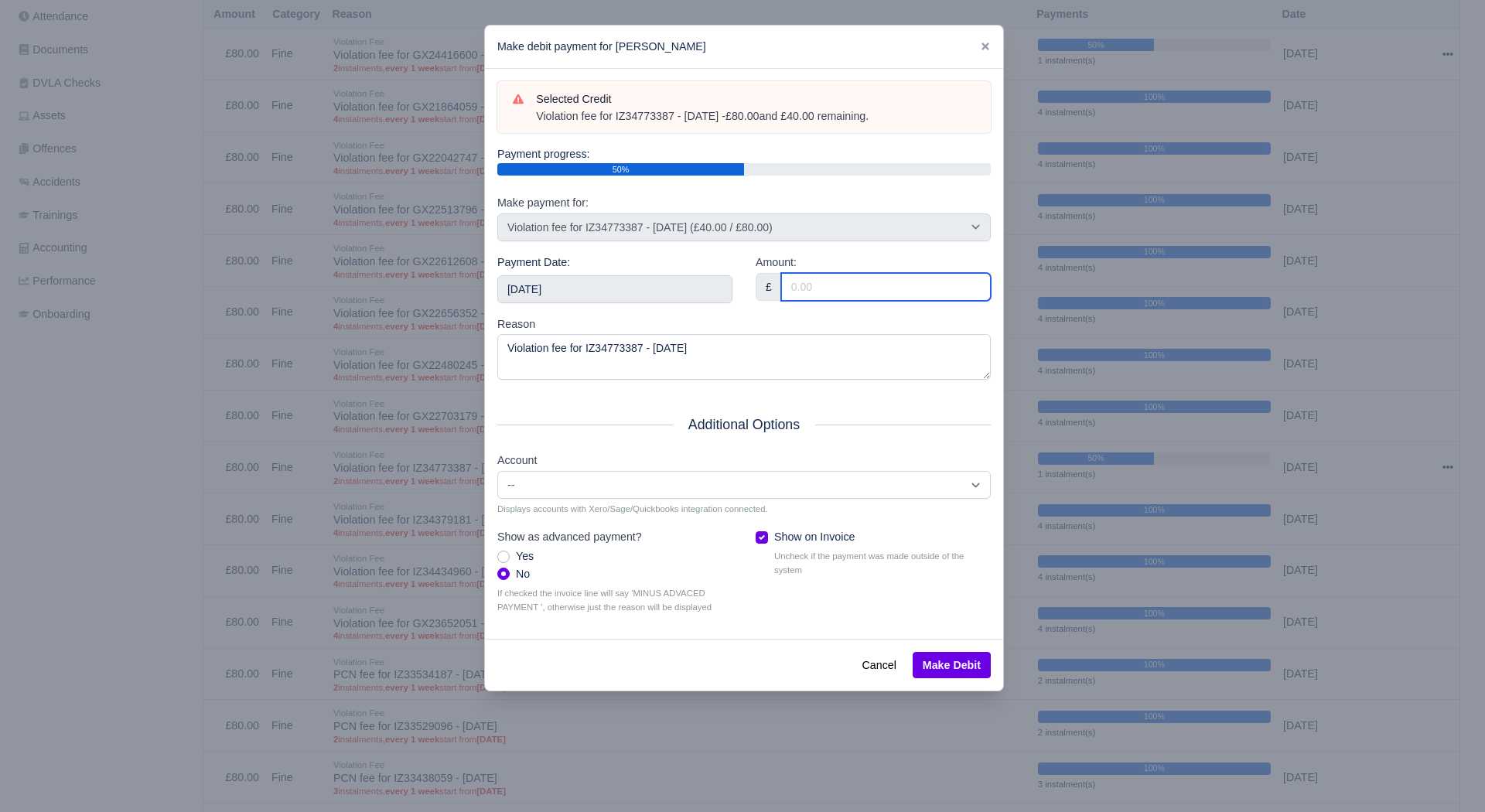
click at [826, 288] on input "Amount:" at bounding box center [885, 286] width 209 height 28
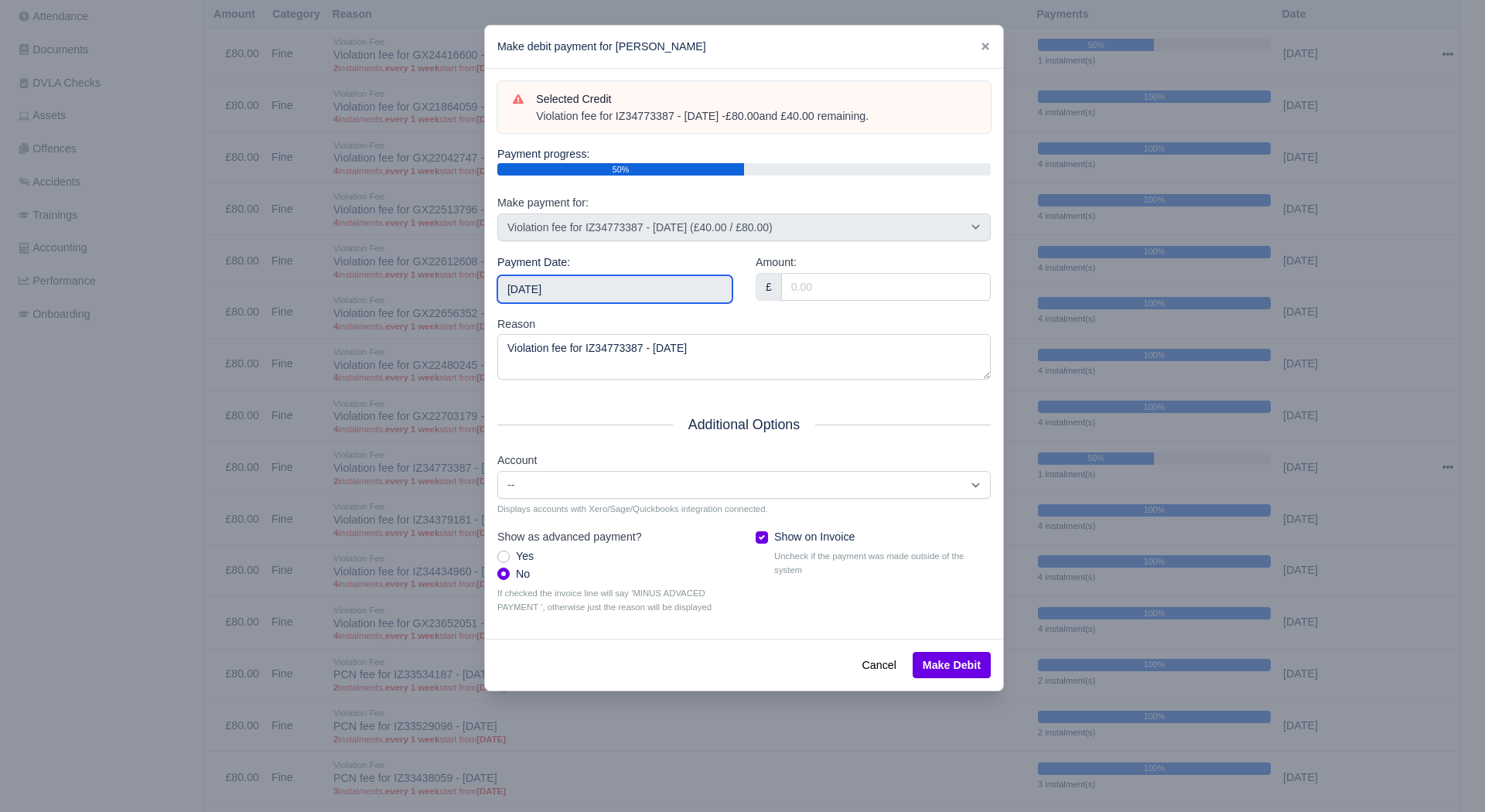
click at [694, 286] on input "2025-09-13" at bounding box center [615, 289] width 235 height 28
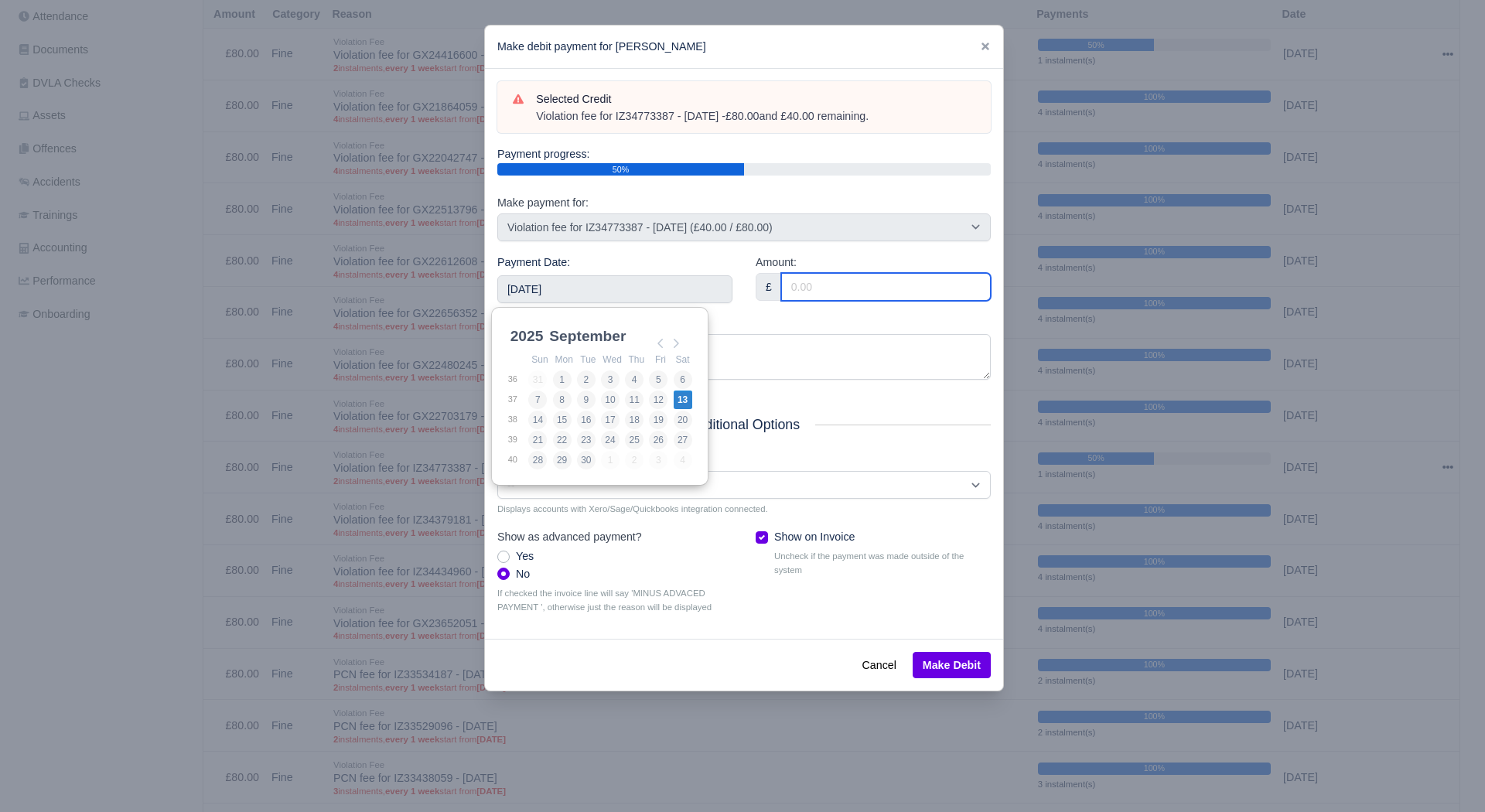
click at [829, 291] on input "Amount:" at bounding box center [885, 286] width 209 height 28
type input "40.00"
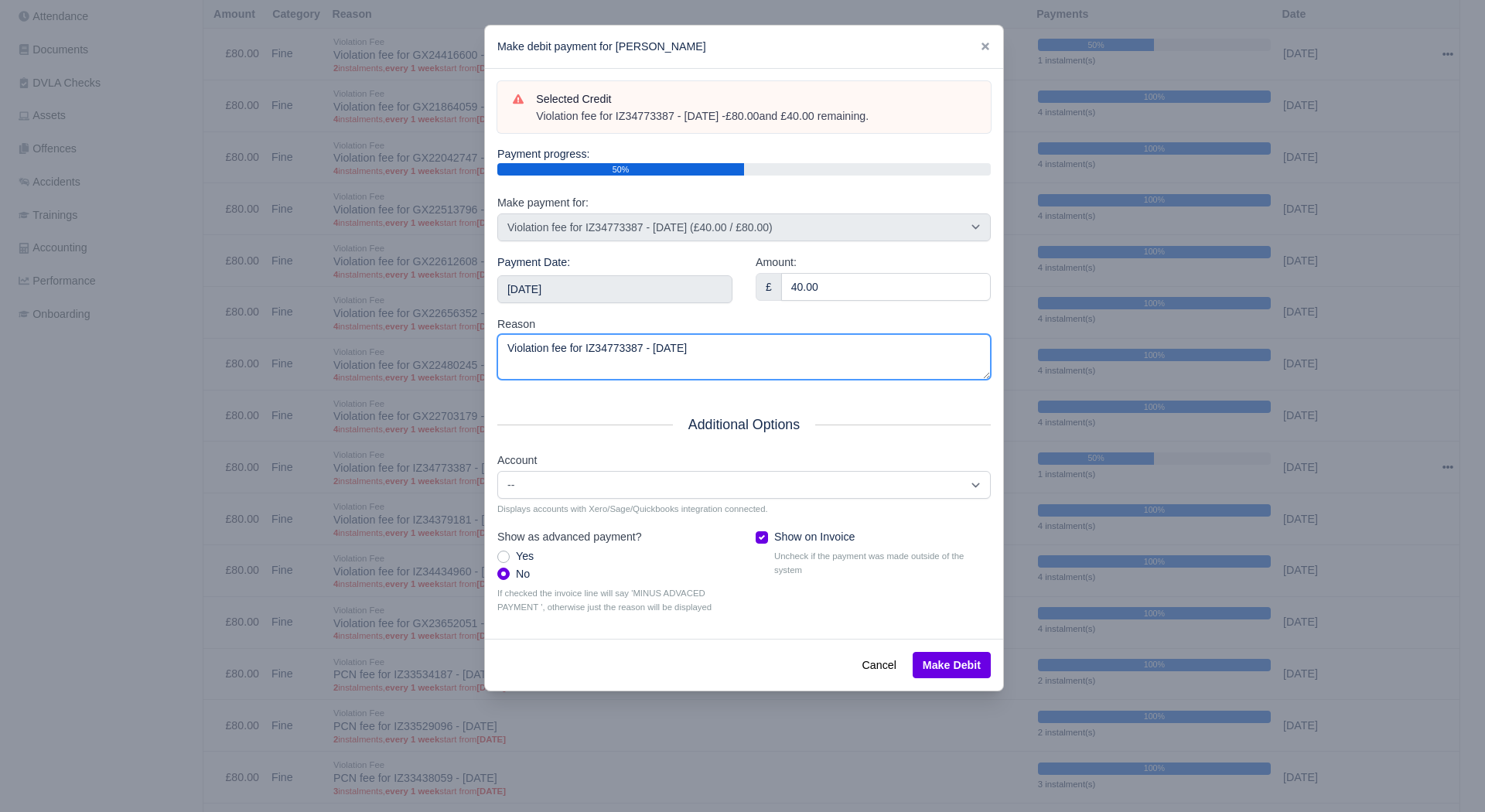
drag, startPoint x: 605, startPoint y: 357, endPoint x: 399, endPoint y: 357, distance: 206.0
click at [399, 357] on div "​ Make debit payment for Bryan Jones Selected Credit Violation fee for IZ347733…" at bounding box center [742, 406] width 1485 height 812
paste textarea "- £80.00 and £40.00 remaining."
type textarea "Violation fee for IZ34773387 - 22/03/2025 - £80.00 and £40.00 remaining."
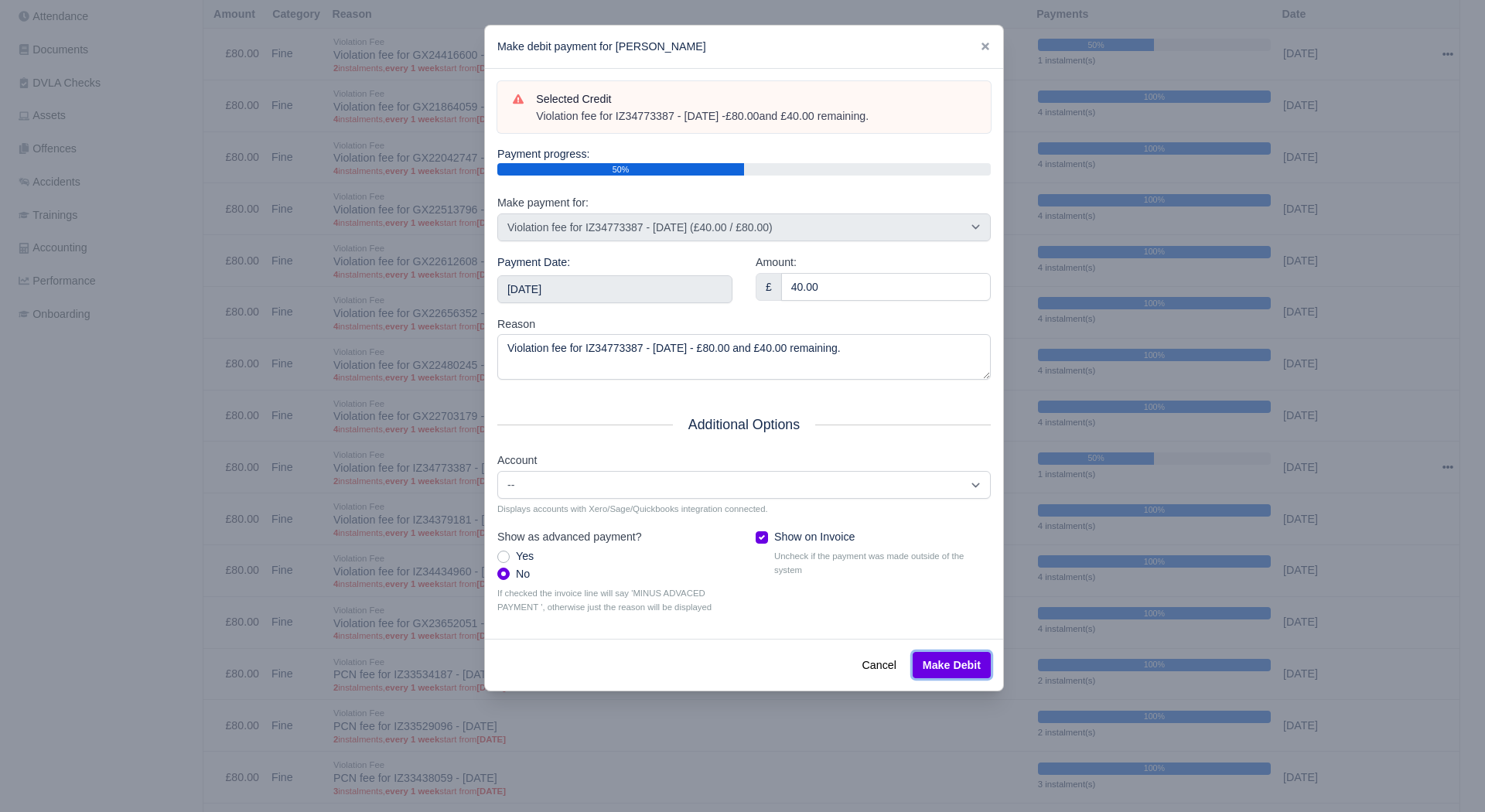
click at [958, 671] on button "Make Debit" at bounding box center [951, 664] width 78 height 26
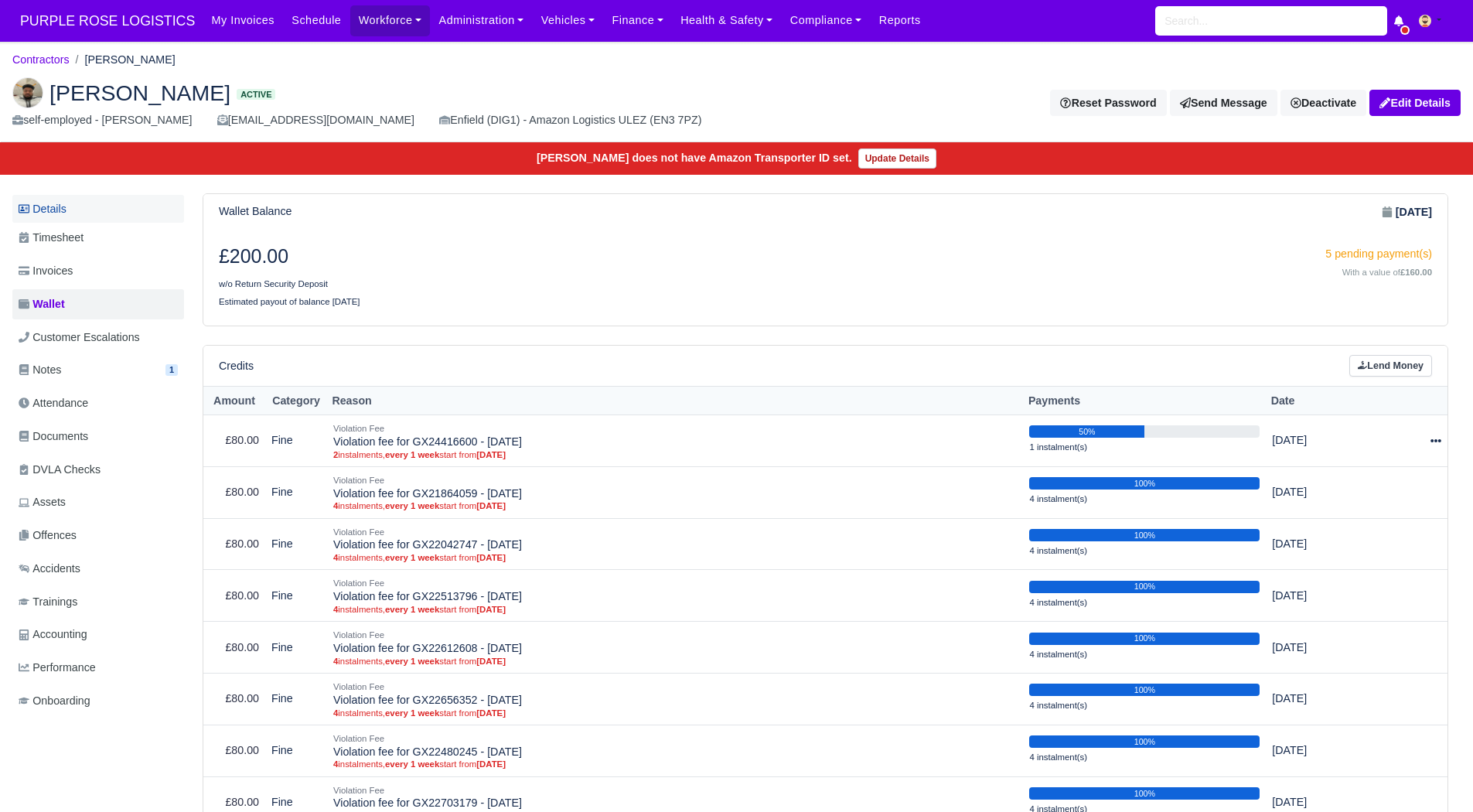
click at [40, 208] on link "Details" at bounding box center [98, 209] width 171 height 29
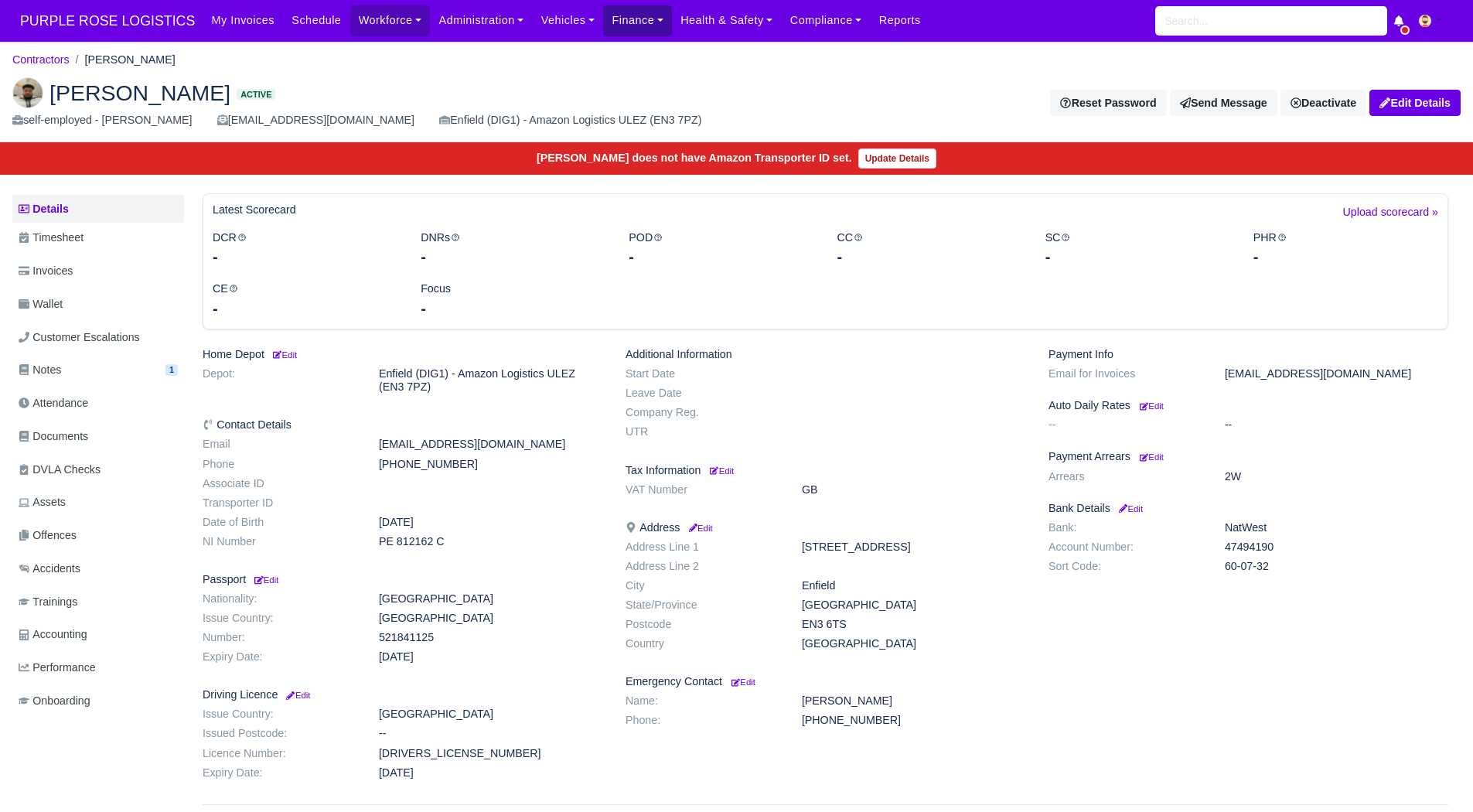
click at [604, 18] on link "Finance" at bounding box center [637, 20] width 69 height 30
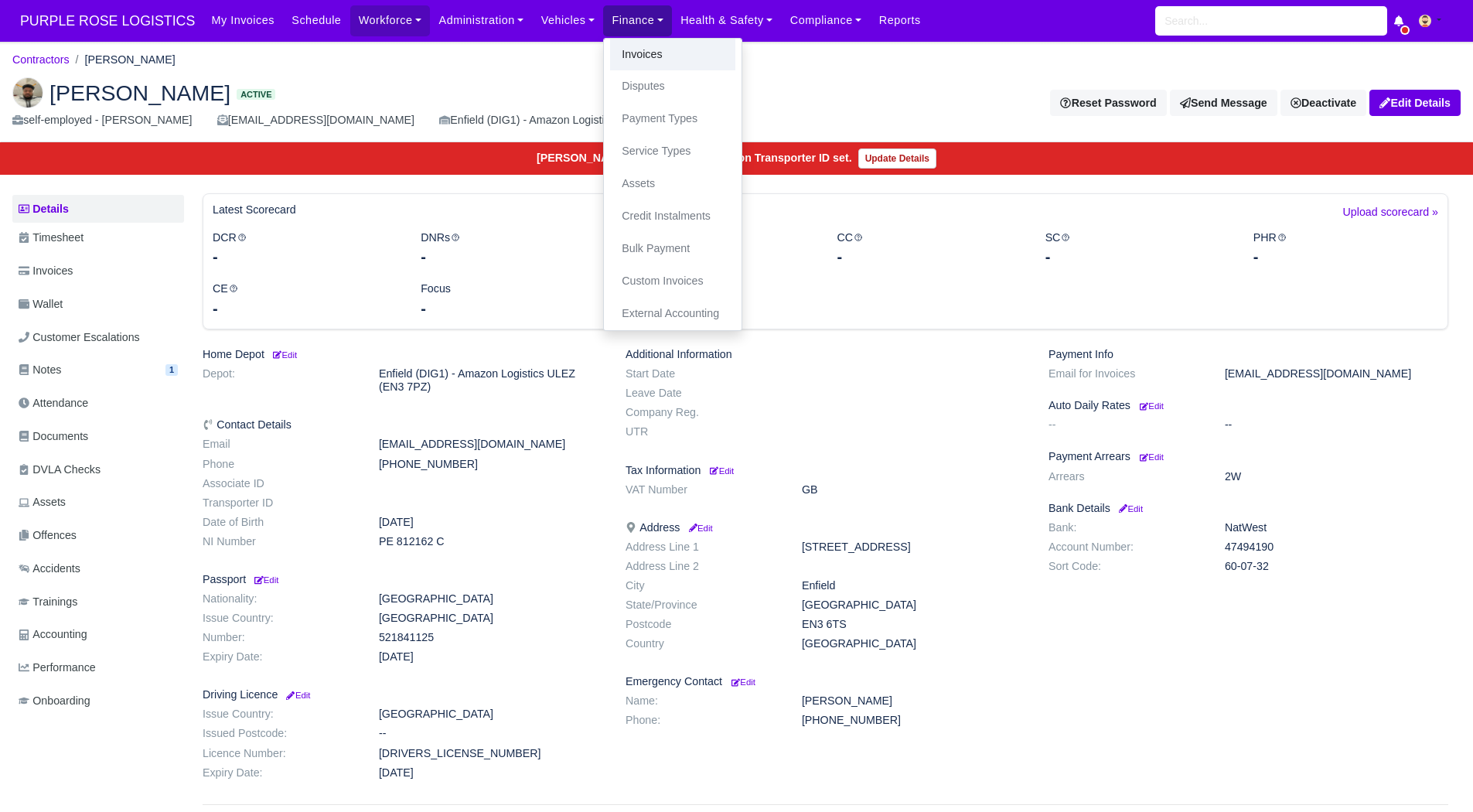
click at [610, 54] on link "Invoices" at bounding box center [672, 54] width 125 height 33
